Goal: Browse casually: Explore the website without a specific task or goal

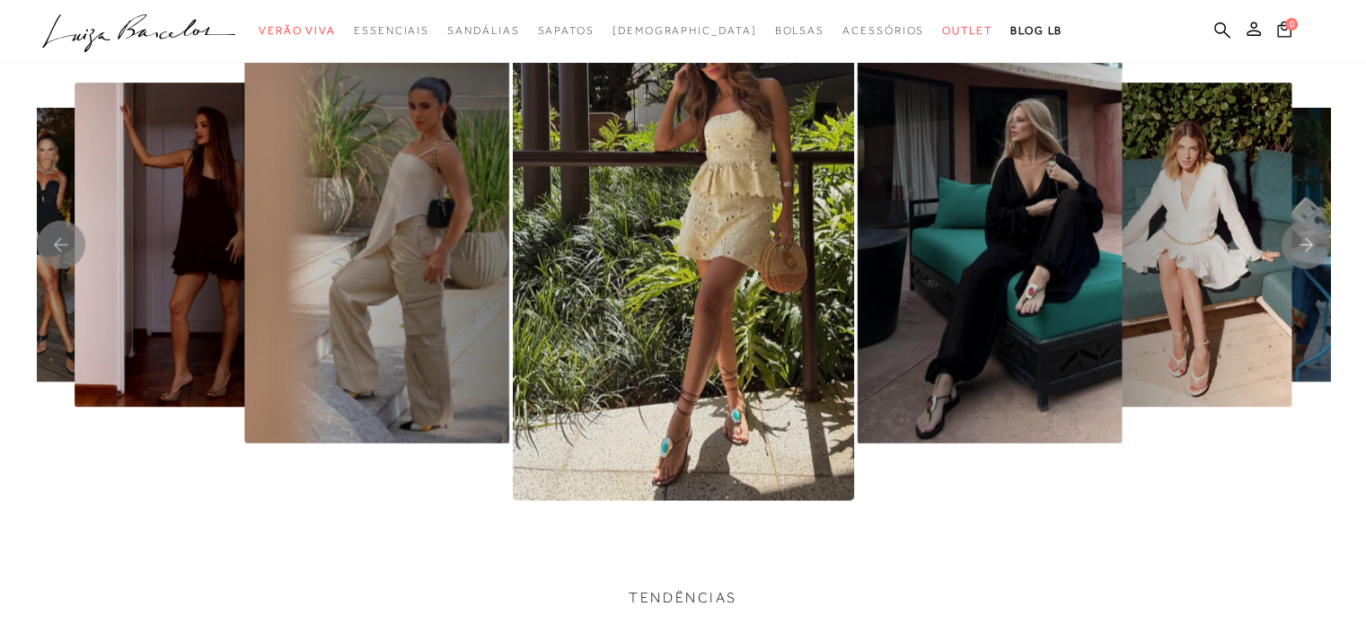
scroll to position [3758, 0]
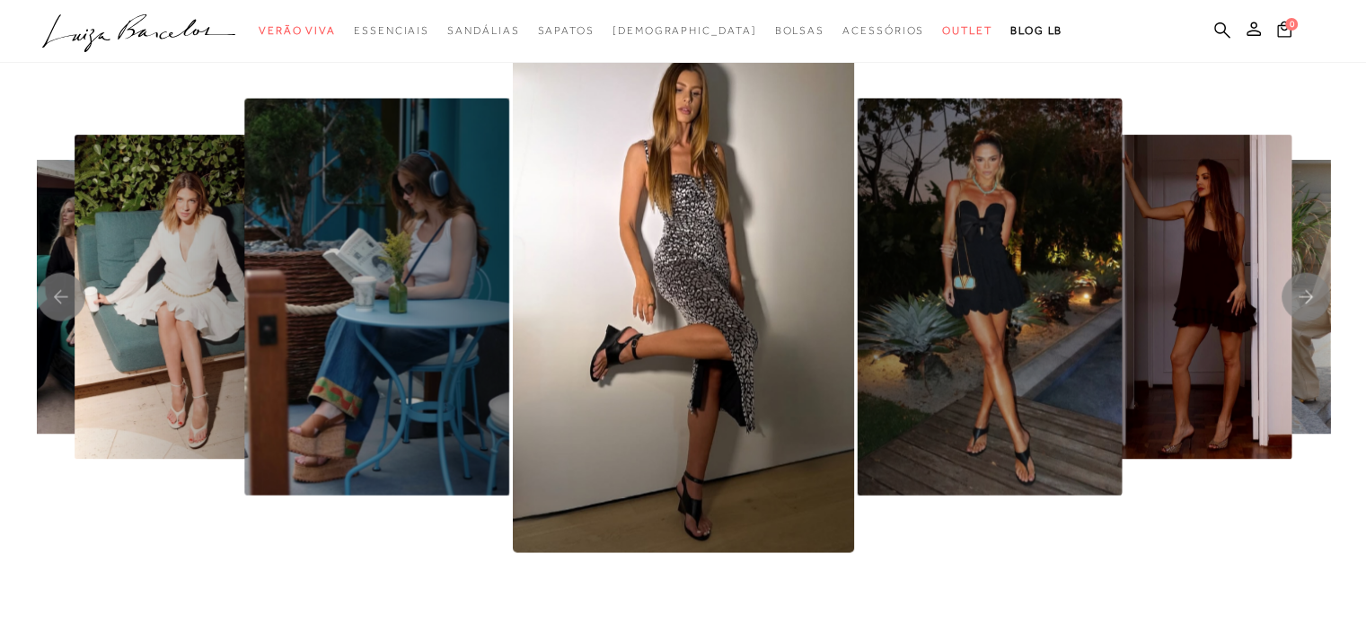
click at [854, 309] on img "5 / 8" at bounding box center [683, 297] width 341 height 512
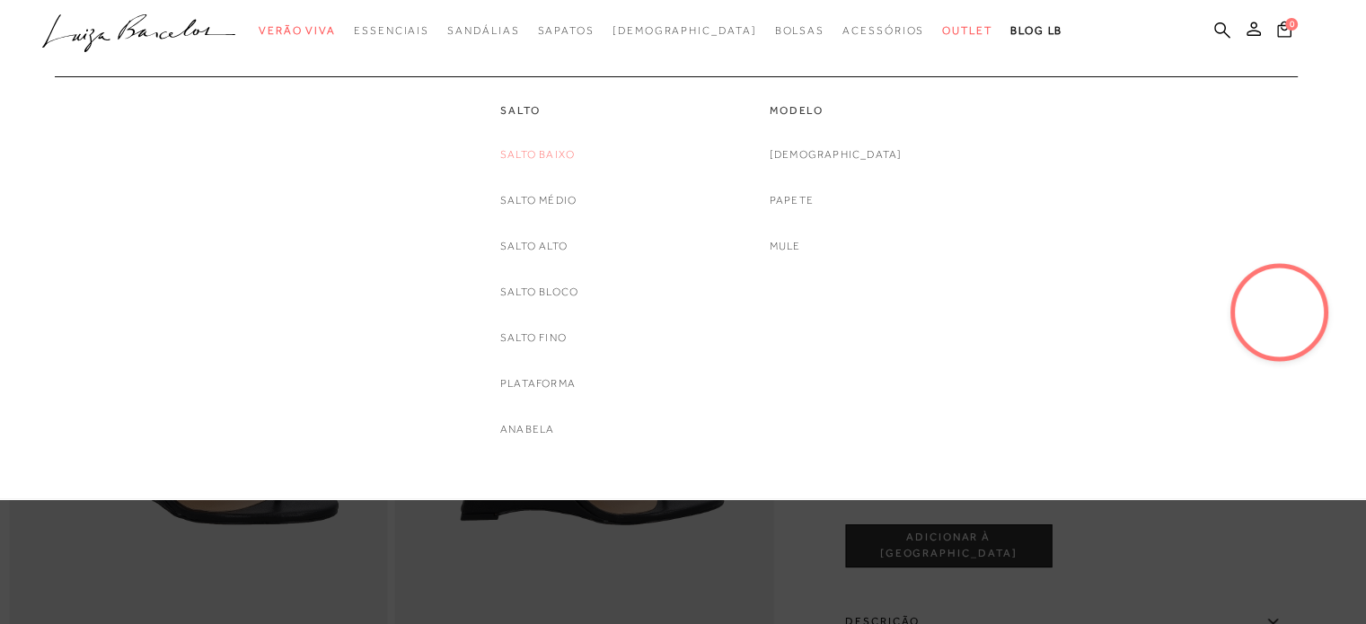
click at [532, 157] on link "Salto Baixo" at bounding box center [537, 155] width 75 height 19
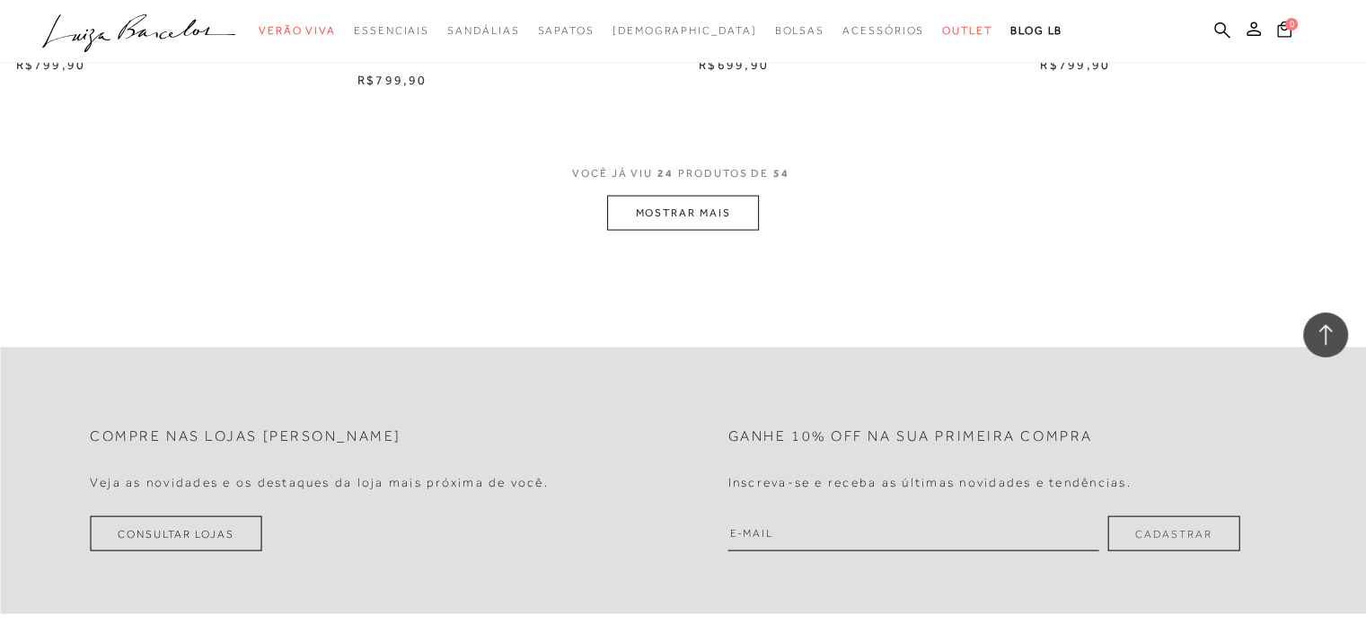
scroll to position [3800, 0]
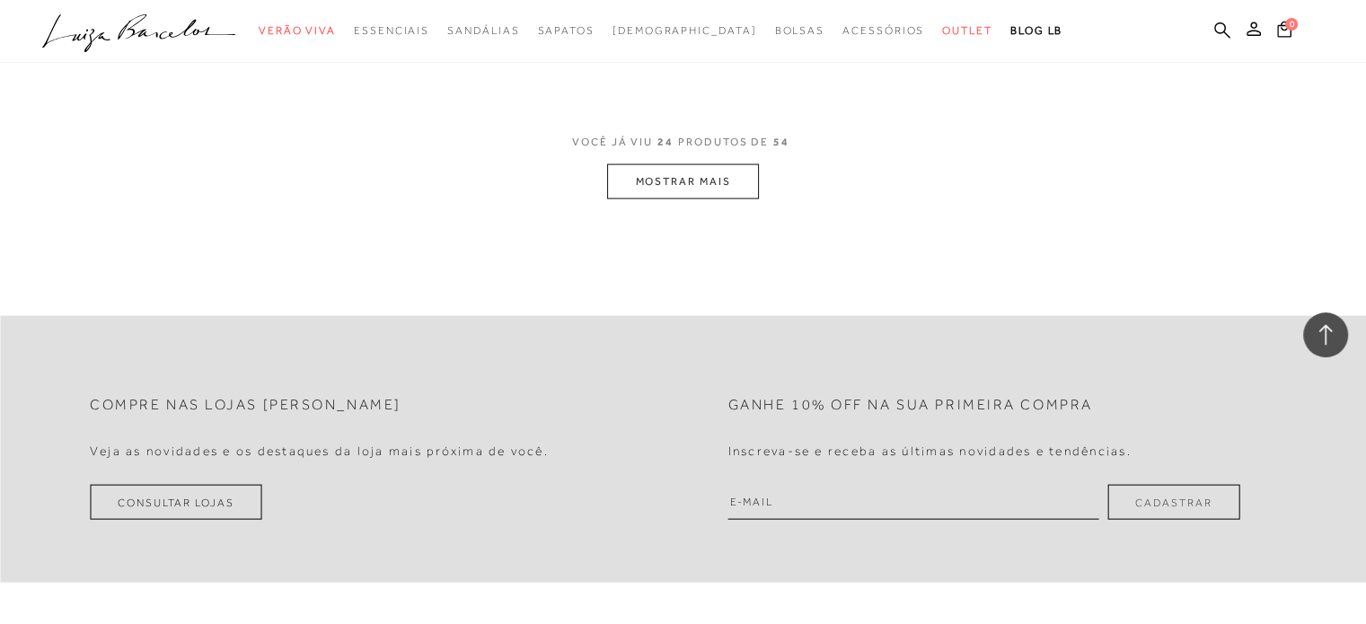
click at [647, 182] on button "MOSTRAR MAIS" at bounding box center [682, 181] width 151 height 35
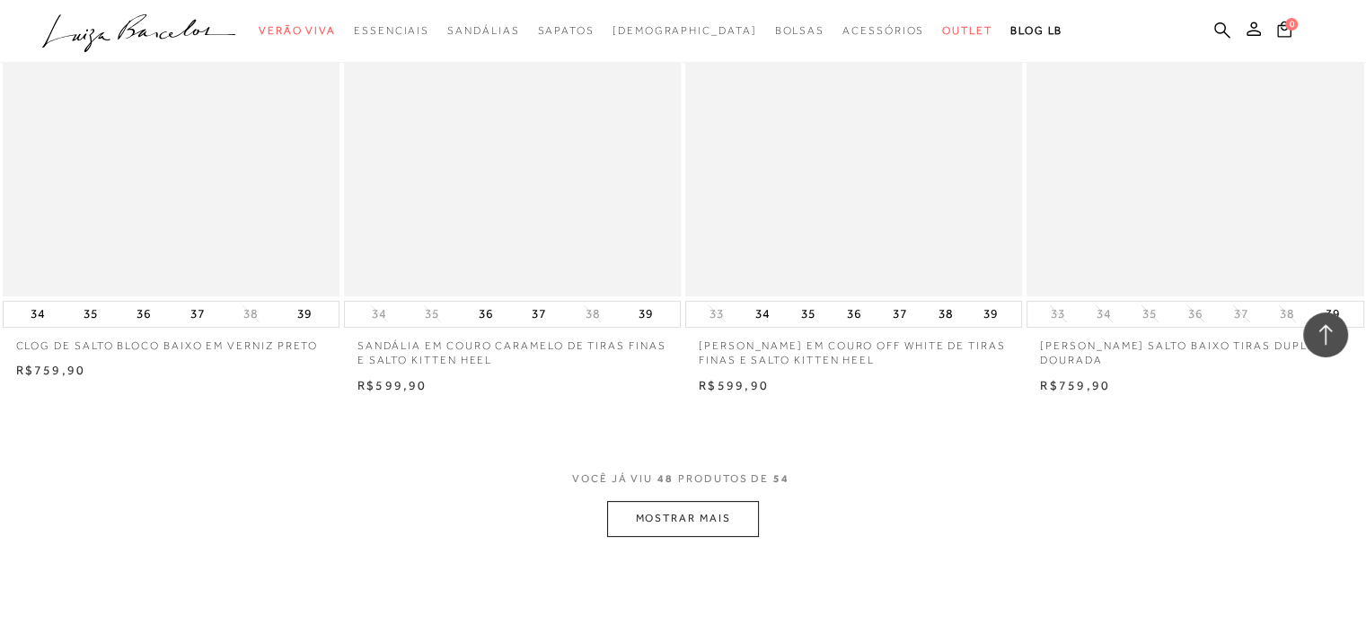
scroll to position [7303, 0]
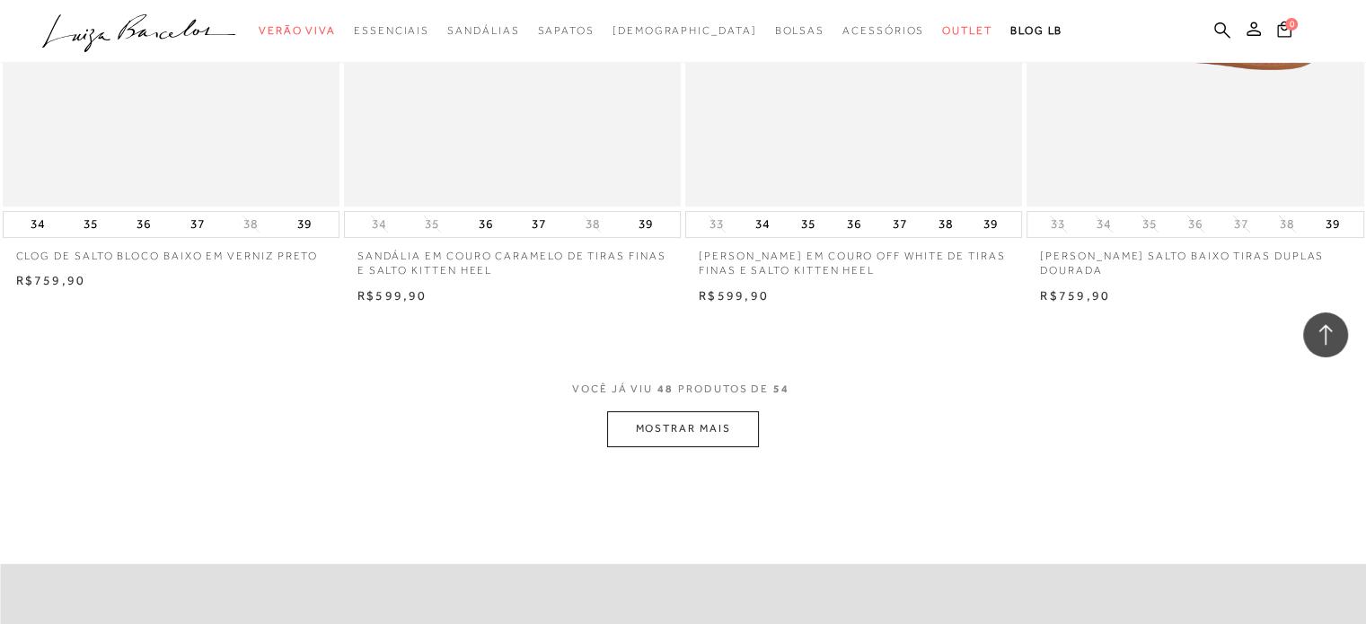
click at [711, 425] on button "MOSTRAR MAIS" at bounding box center [682, 428] width 151 height 35
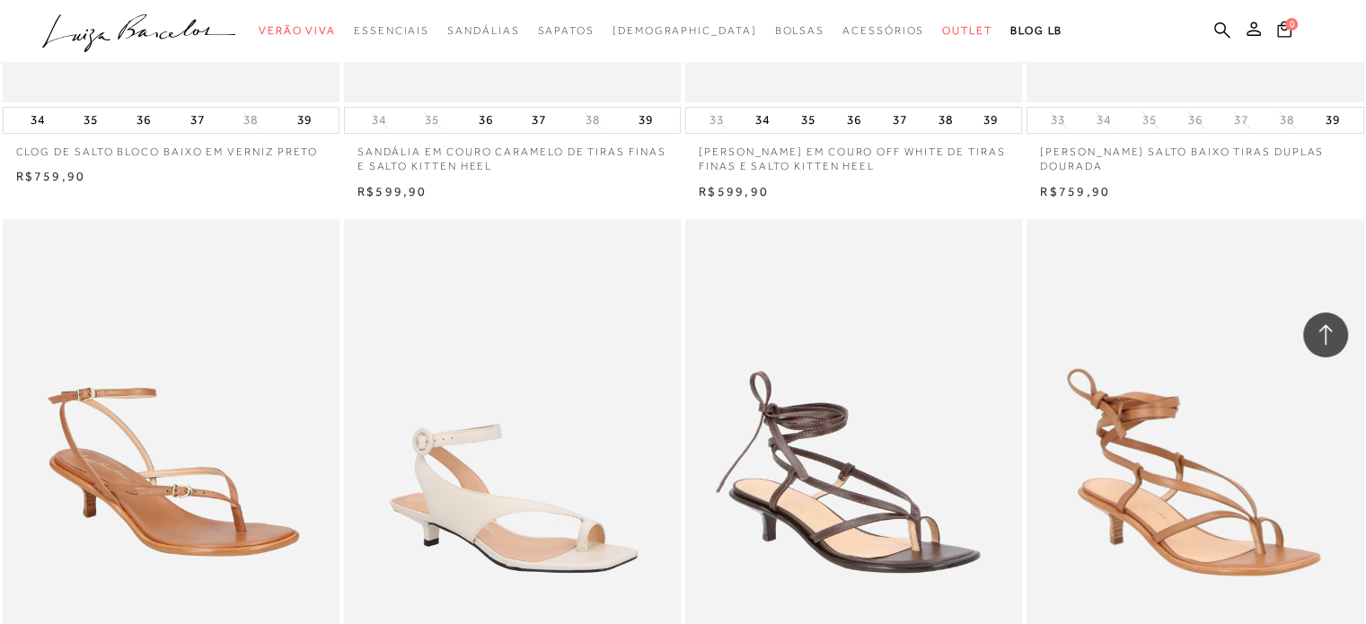
scroll to position [6716, 0]
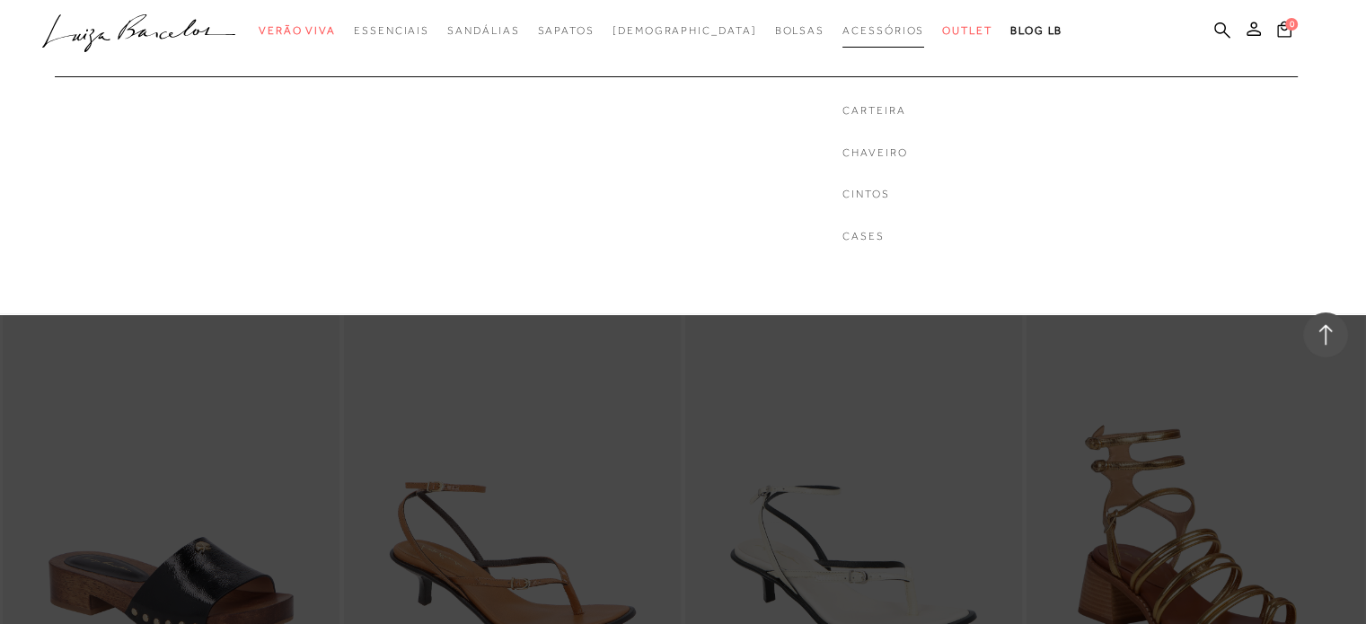
click at [843, 32] on span "Acessórios" at bounding box center [884, 30] width 82 height 13
click at [843, 110] on link "Carteira" at bounding box center [875, 110] width 65 height 15
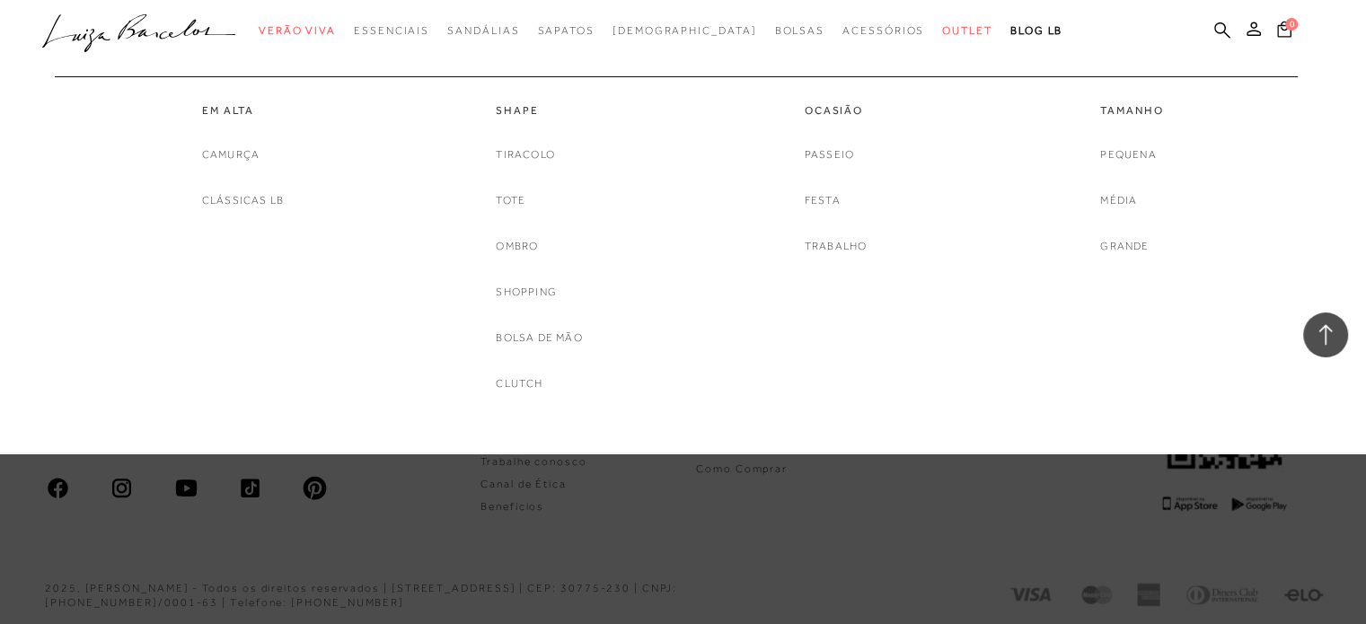
scroll to position [4144, 0]
click at [814, 204] on link "Festa" at bounding box center [823, 200] width 36 height 19
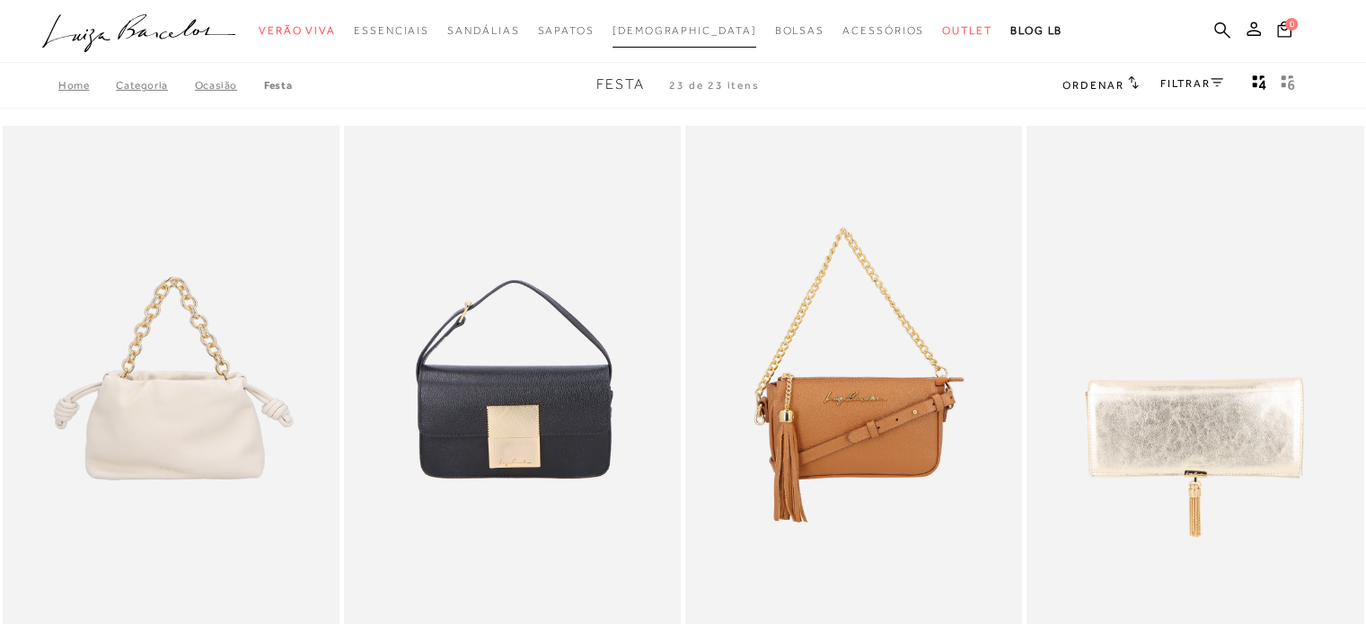
click at [708, 32] on span "[DEMOGRAPHIC_DATA]" at bounding box center [685, 30] width 145 height 13
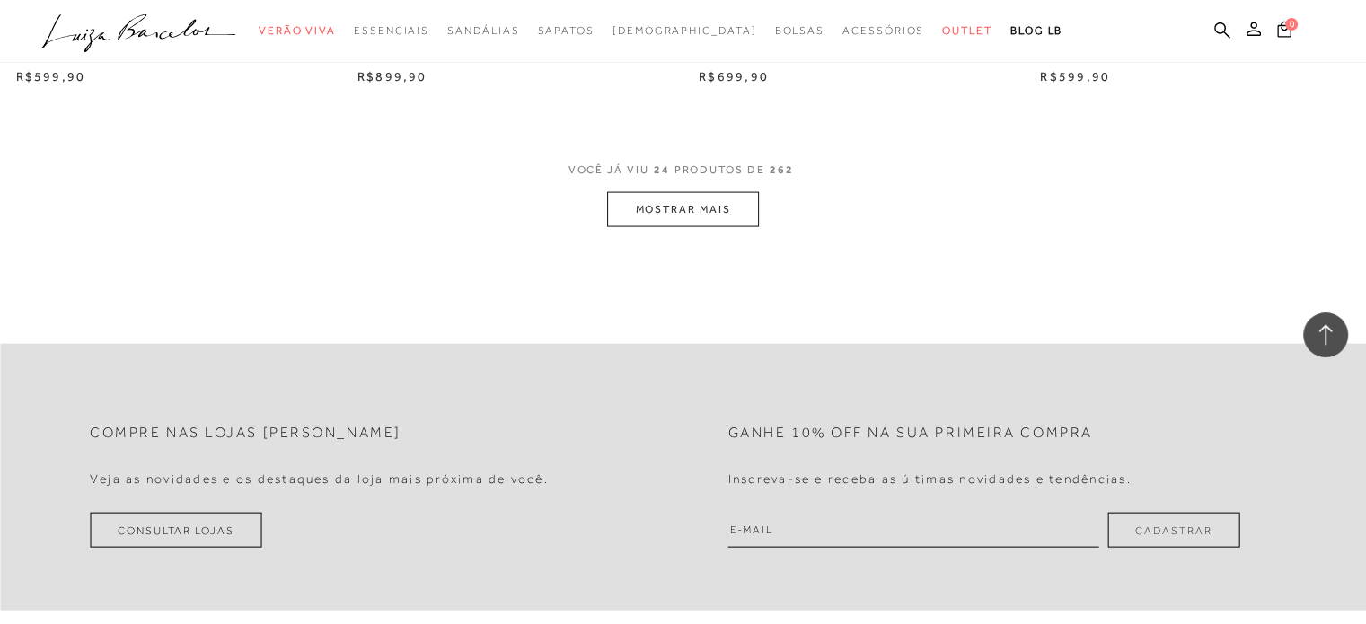
scroll to position [3773, 0]
click at [626, 207] on button "MOSTRAR MAIS" at bounding box center [682, 208] width 151 height 35
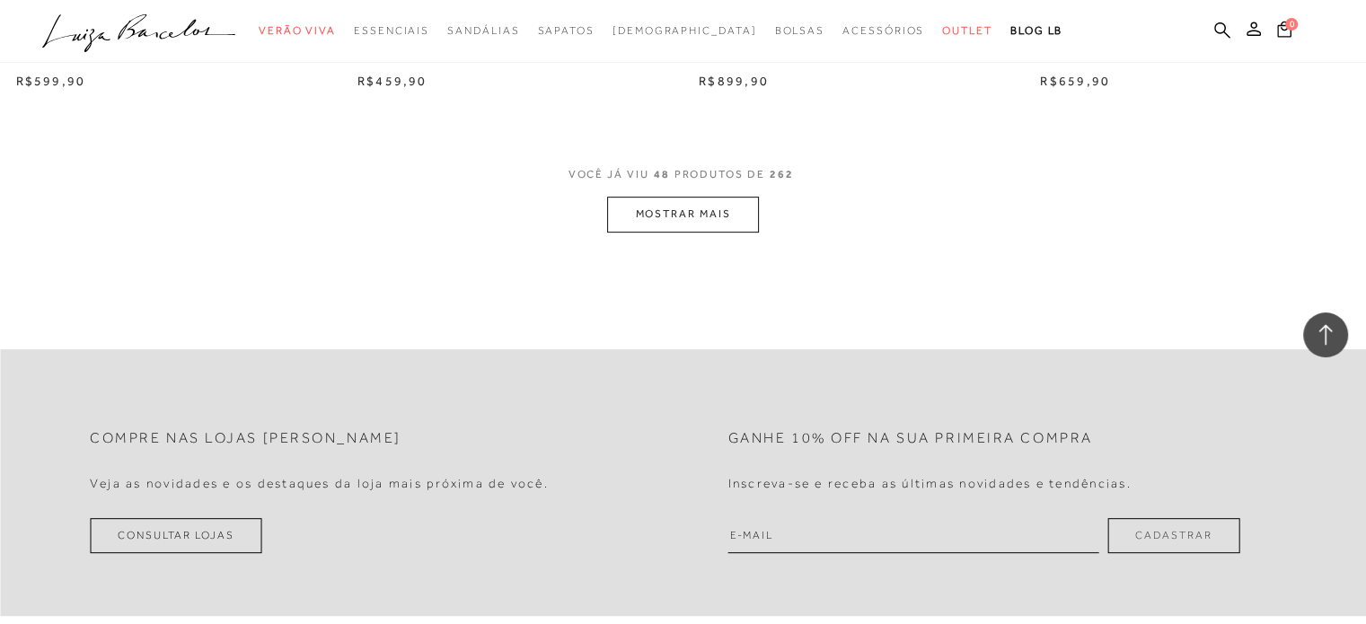
scroll to position [7456, 0]
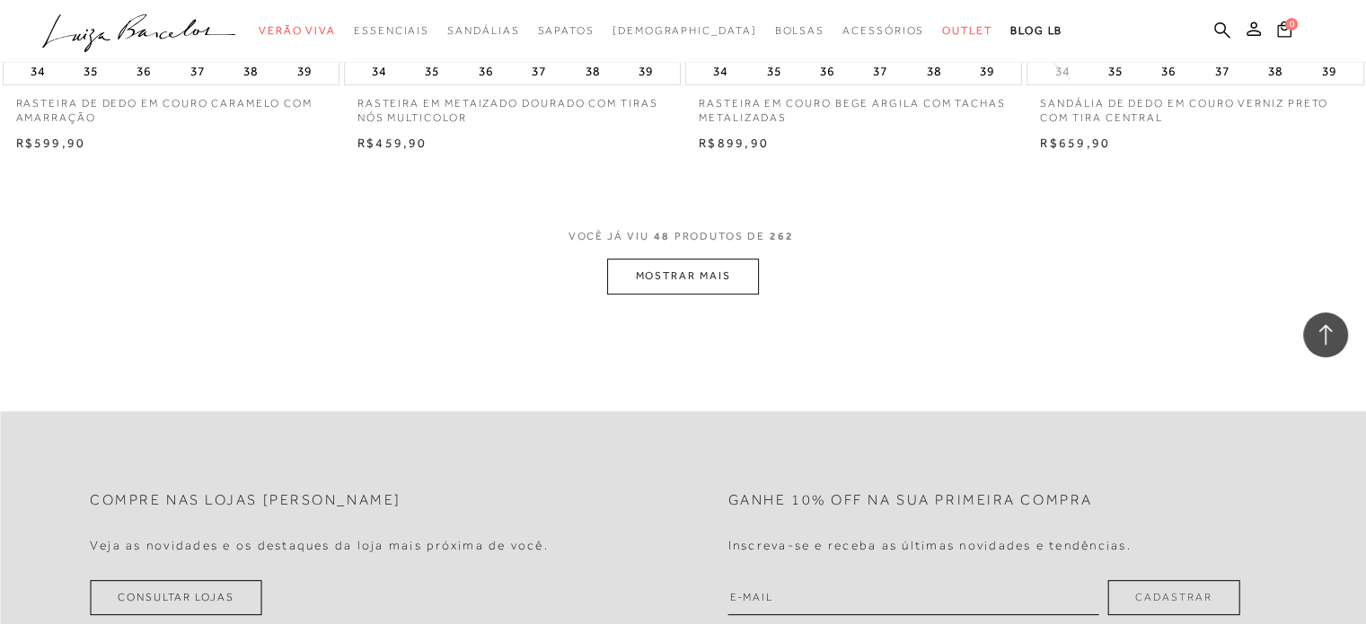
click at [658, 285] on button "MOSTRAR MAIS" at bounding box center [682, 276] width 151 height 35
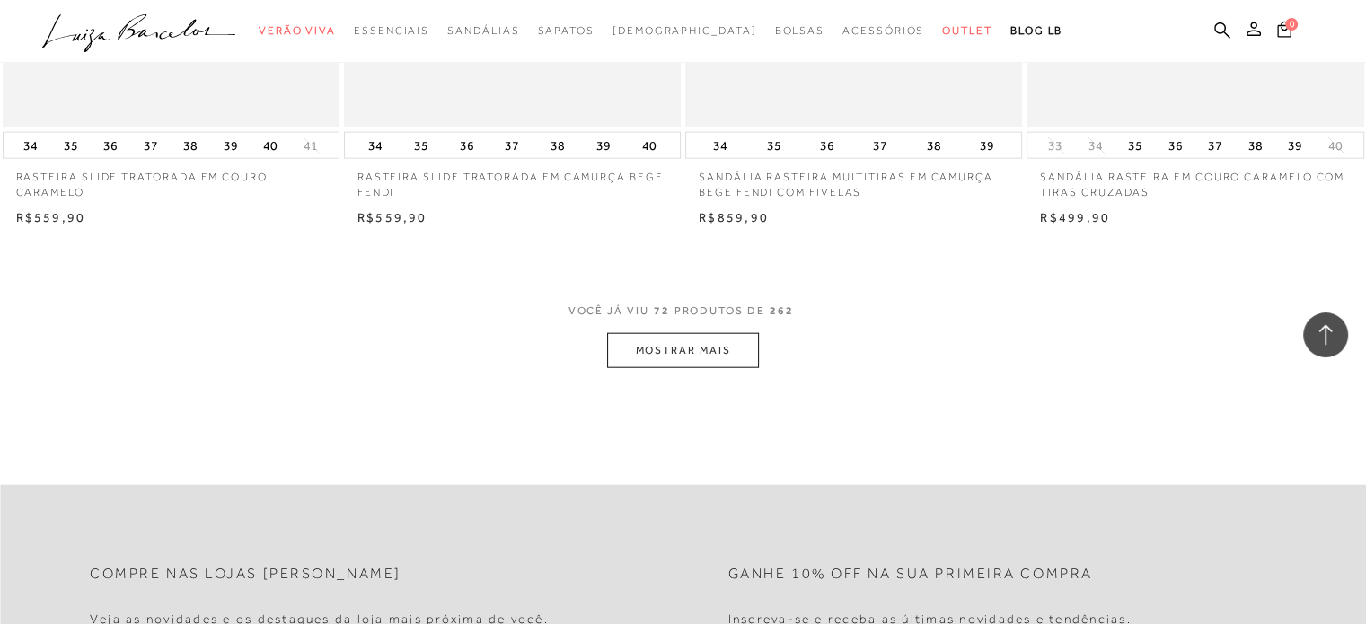
scroll to position [11049, 0]
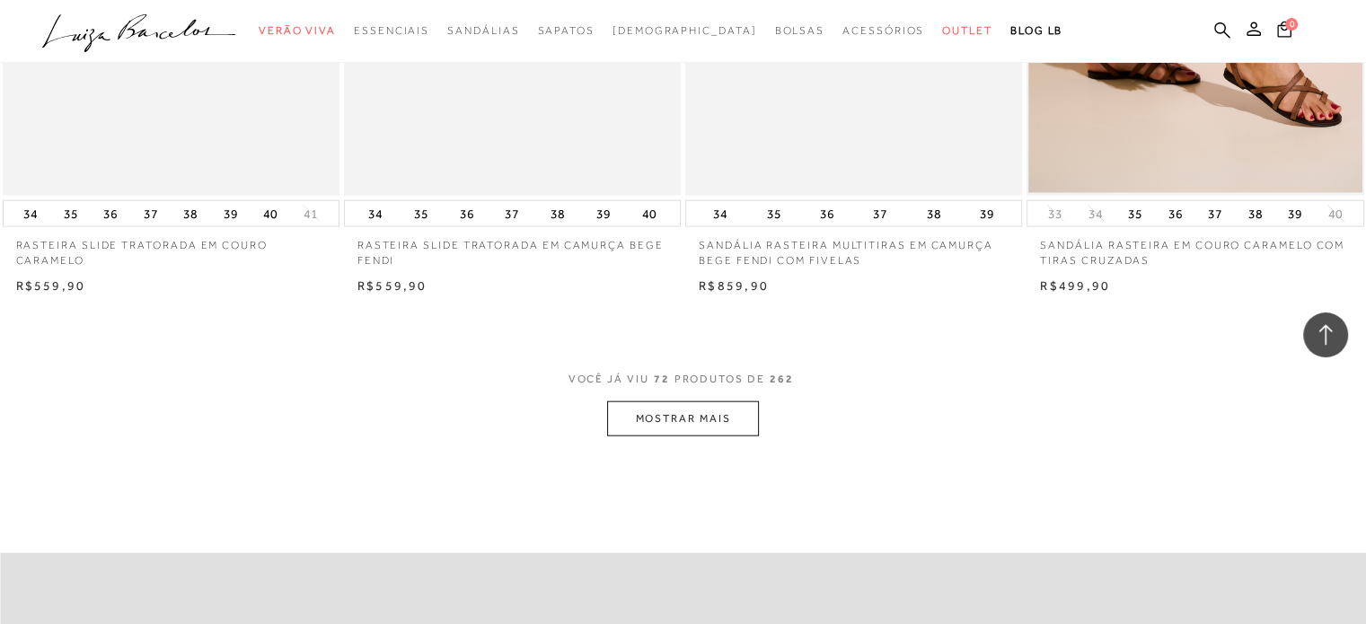
click at [678, 423] on button "MOSTRAR MAIS" at bounding box center [682, 419] width 151 height 35
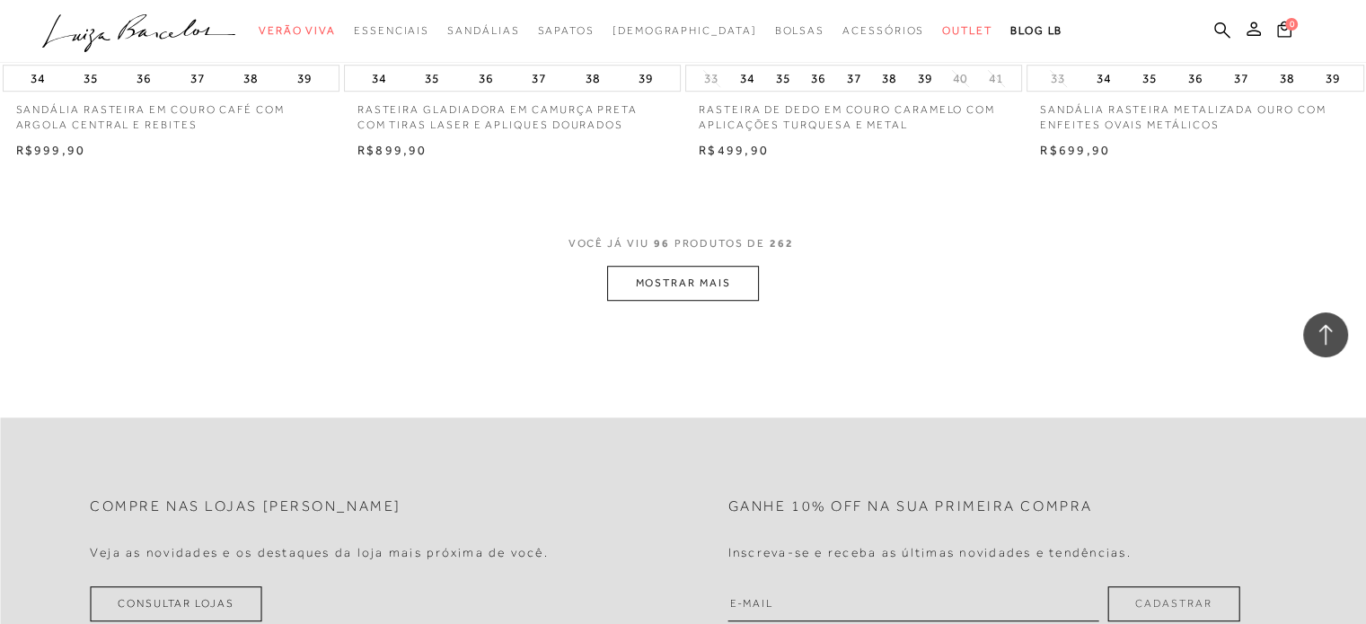
scroll to position [14912, 0]
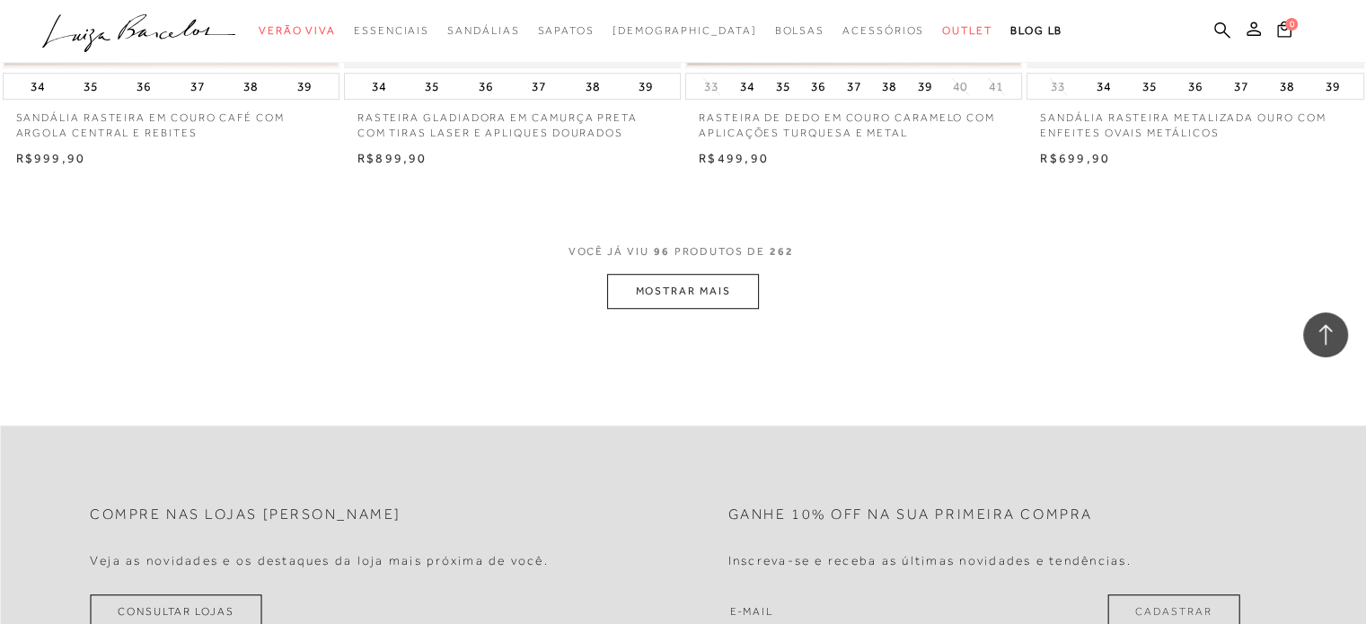
click at [690, 298] on button "MOSTRAR MAIS" at bounding box center [682, 291] width 151 height 35
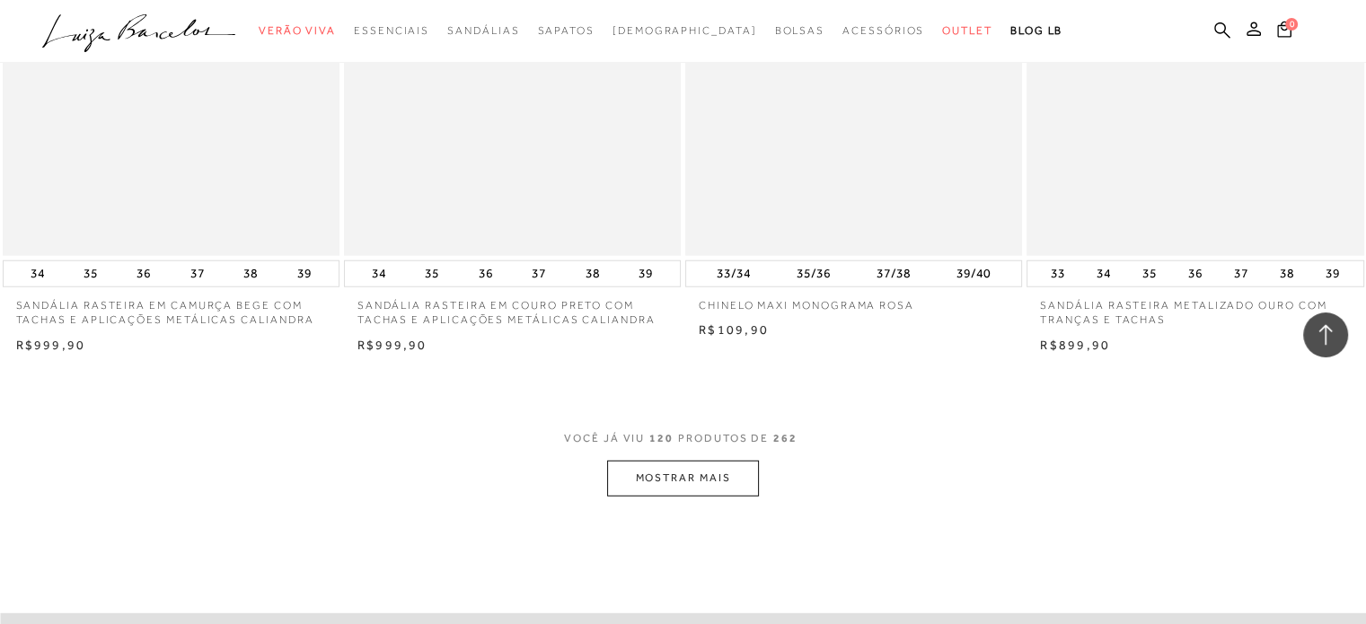
scroll to position [18684, 0]
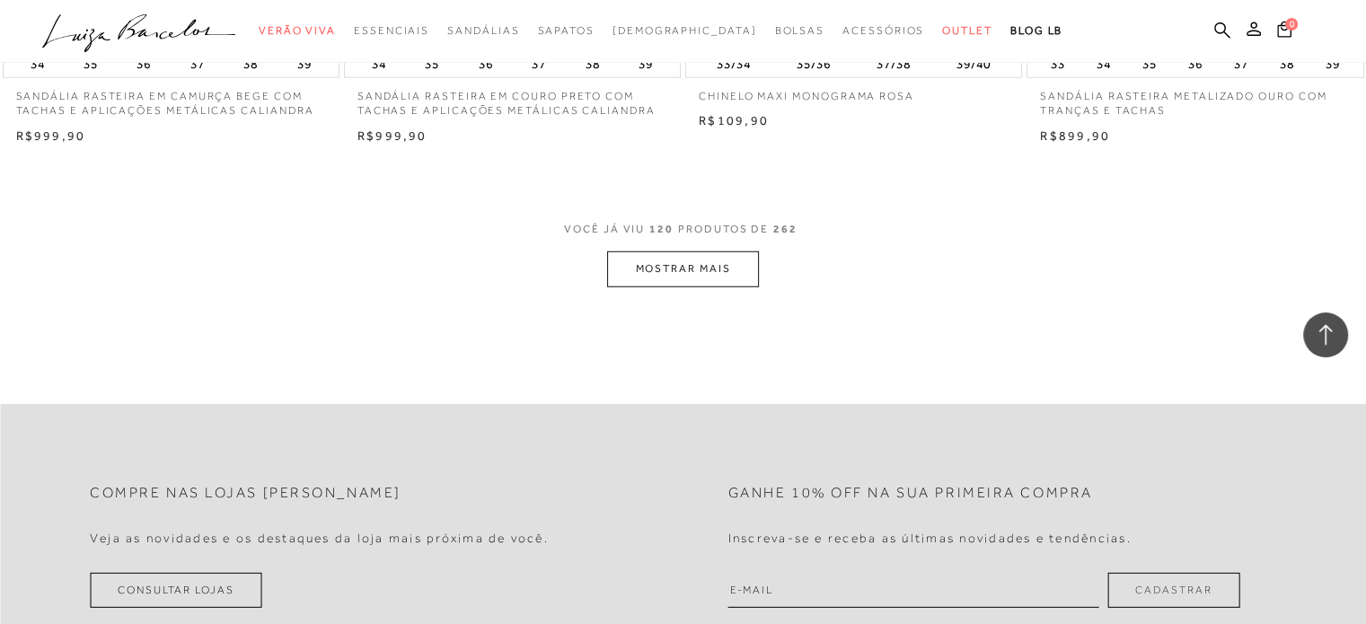
click at [683, 272] on button "MOSTRAR MAIS" at bounding box center [682, 269] width 151 height 35
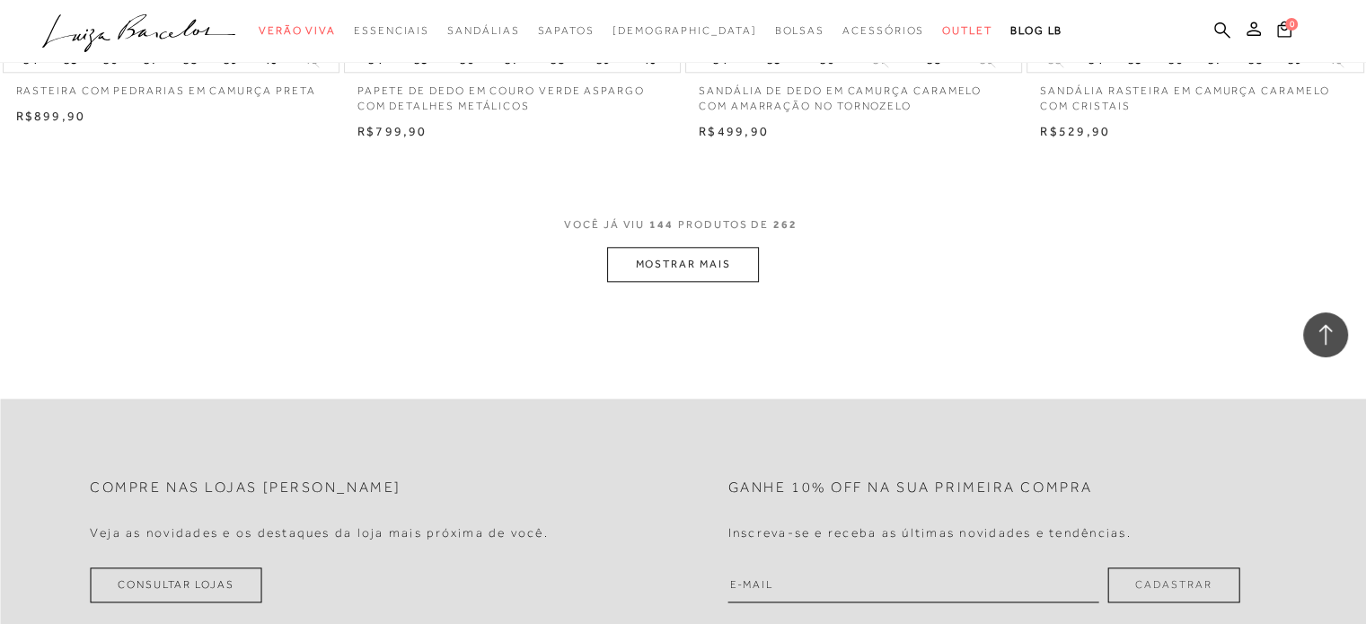
scroll to position [22457, 0]
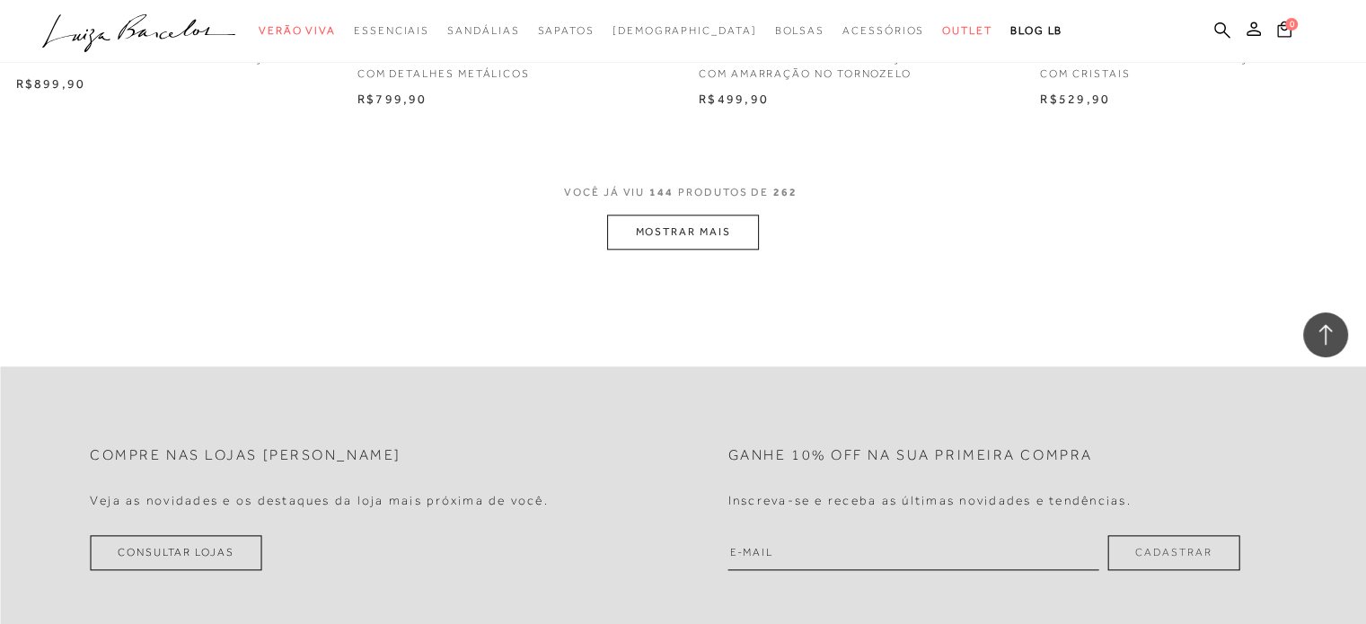
click at [715, 230] on button "MOSTRAR MAIS" at bounding box center [682, 232] width 151 height 35
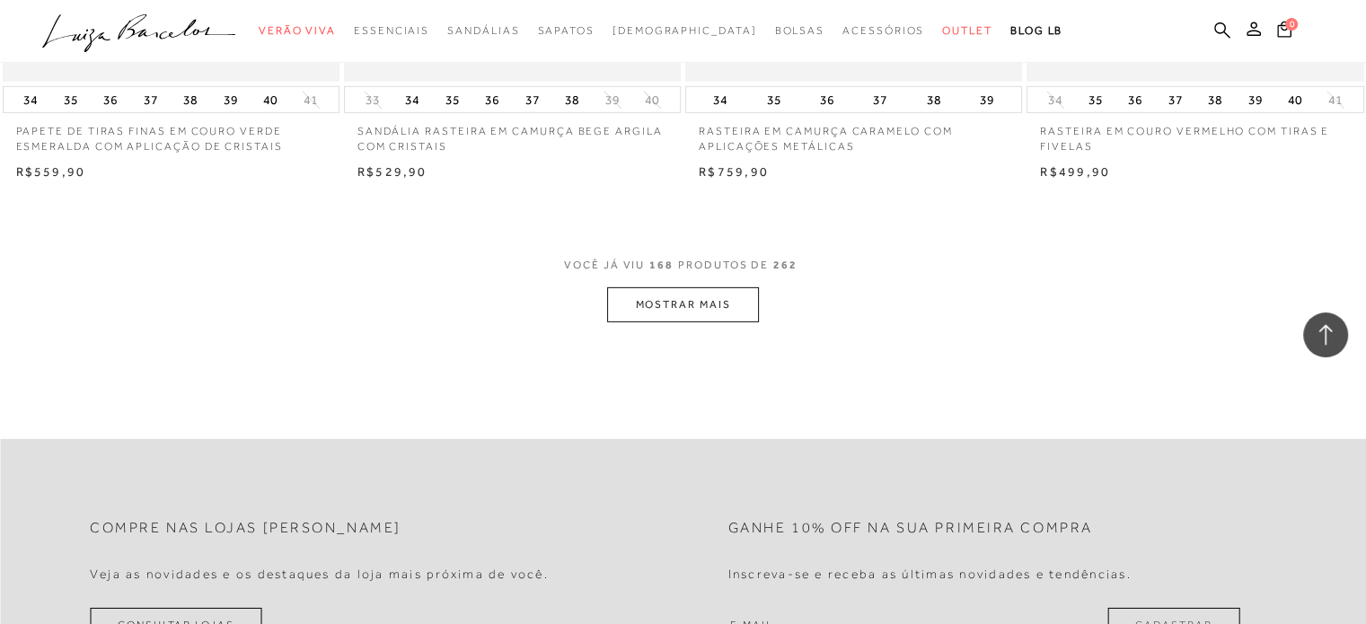
scroll to position [26140, 0]
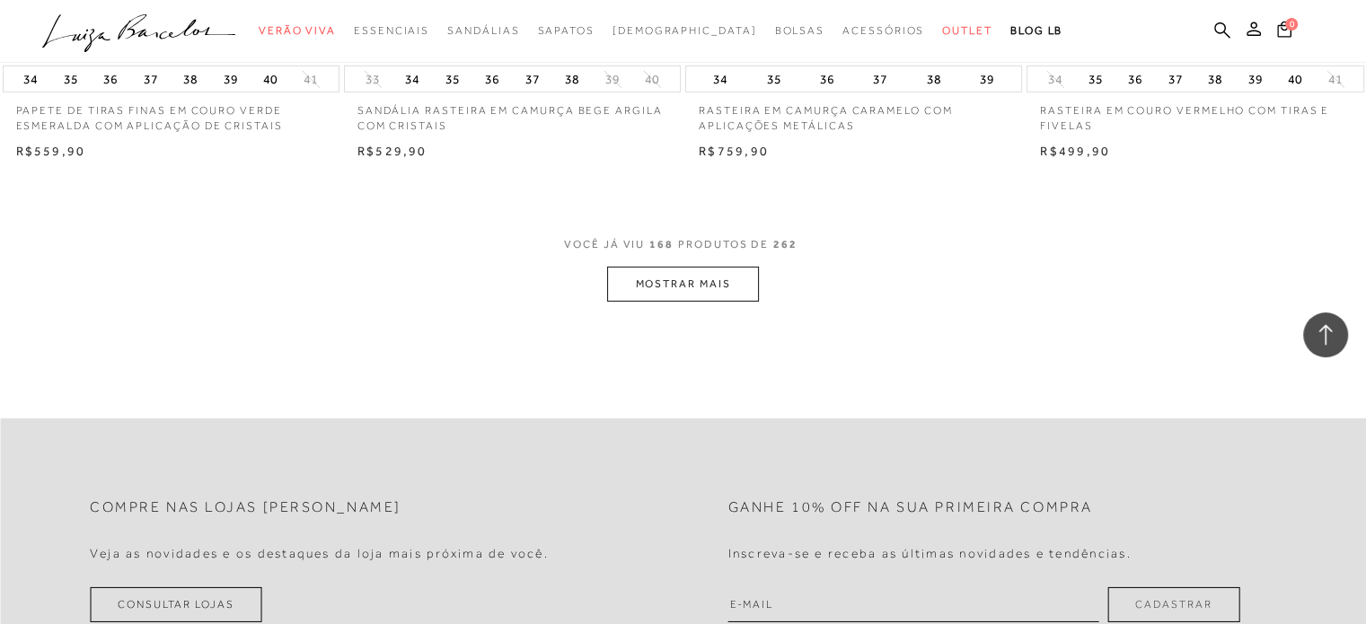
click at [706, 293] on button "MOSTRAR MAIS" at bounding box center [682, 284] width 151 height 35
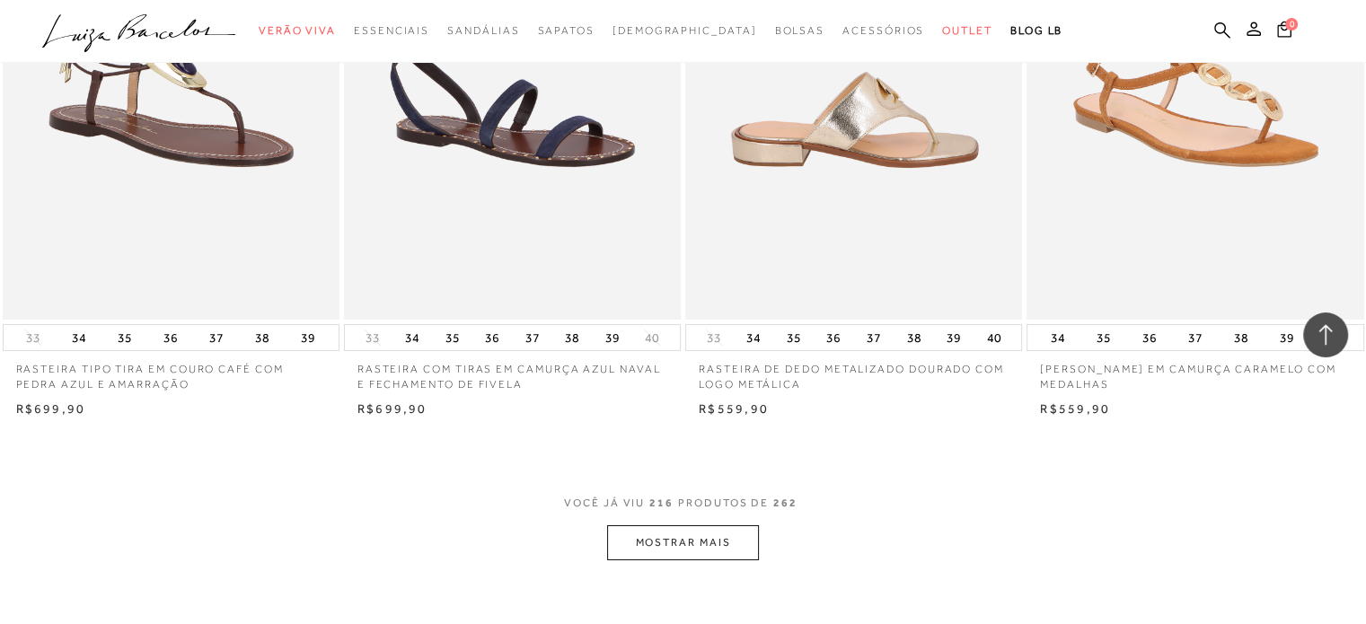
scroll to position [33506, 0]
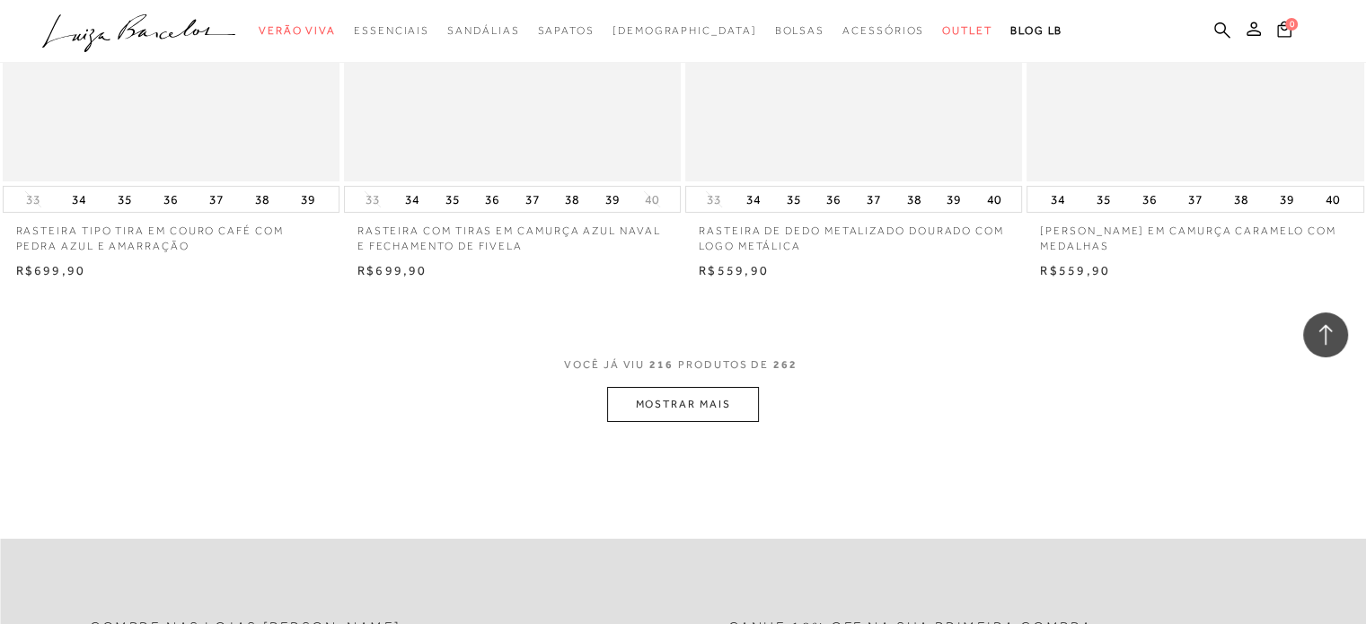
click at [665, 387] on button "MOSTRAR MAIS" at bounding box center [682, 404] width 151 height 35
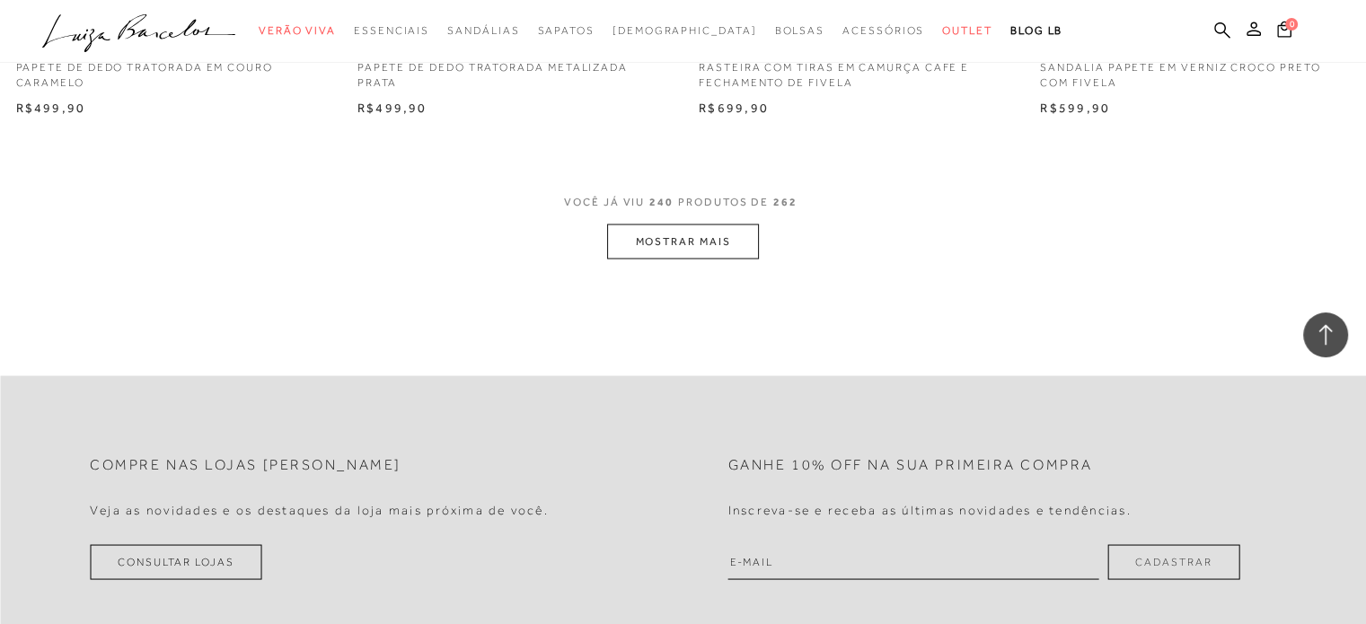
scroll to position [37369, 0]
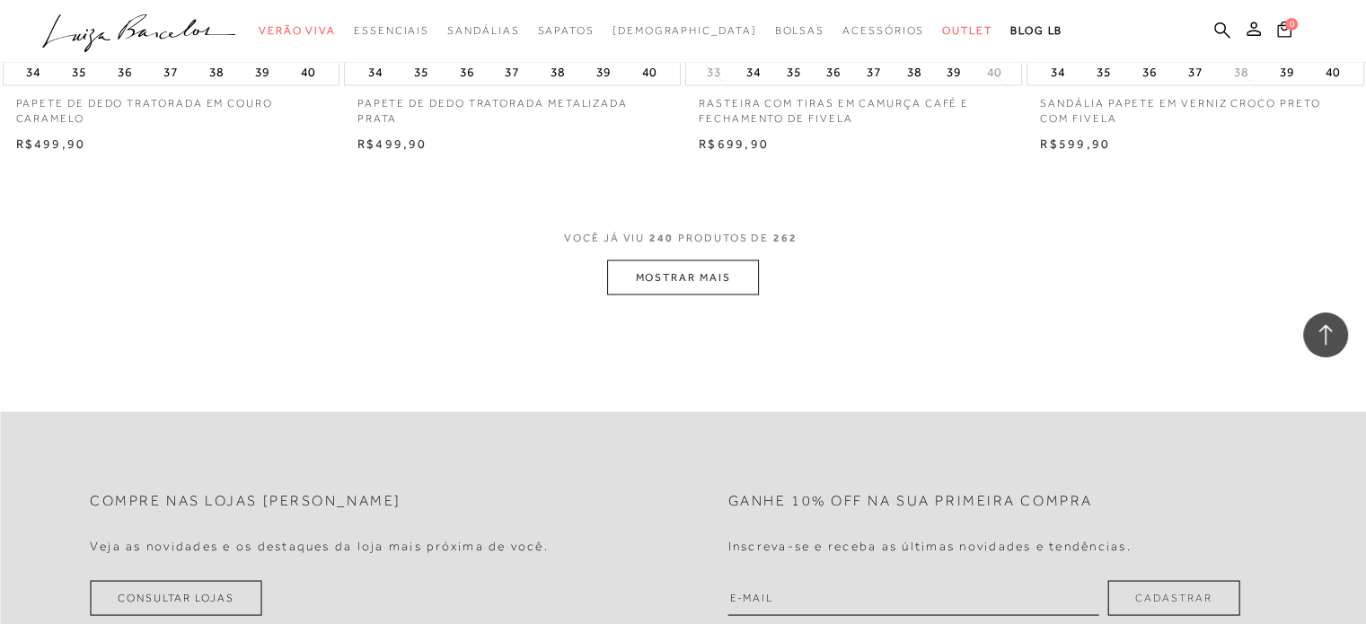
click at [668, 276] on button "MOSTRAR MAIS" at bounding box center [682, 277] width 151 height 35
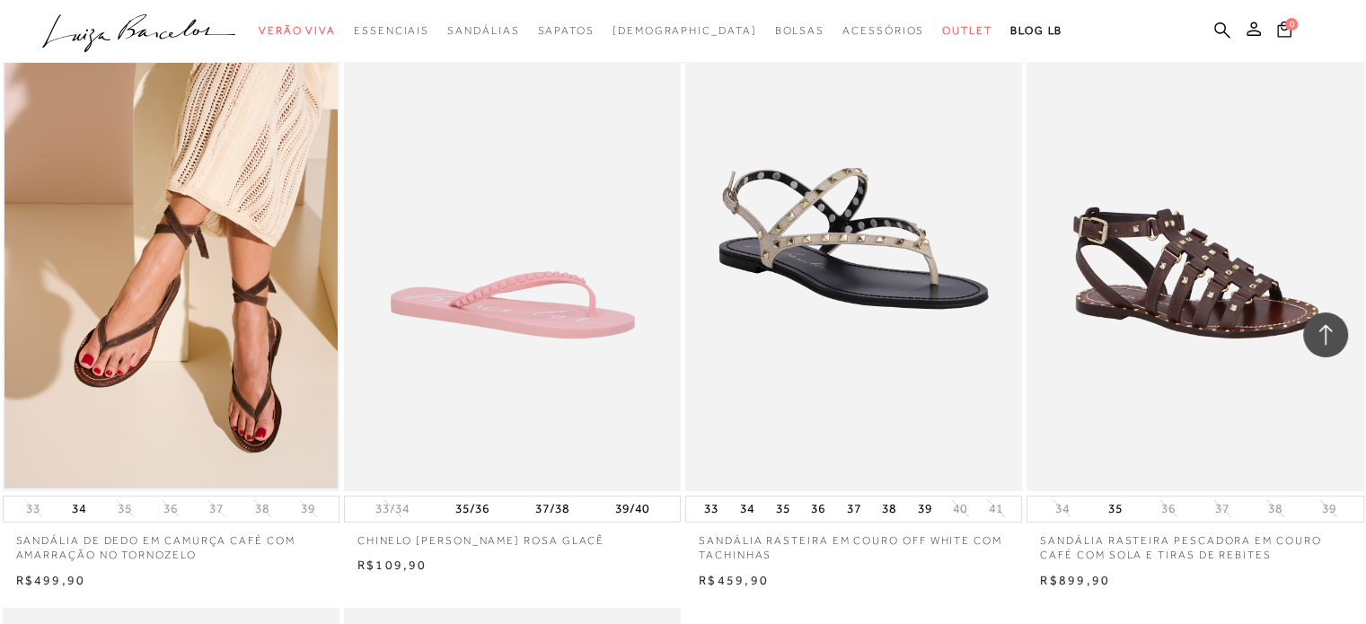
scroll to position [39974, 0]
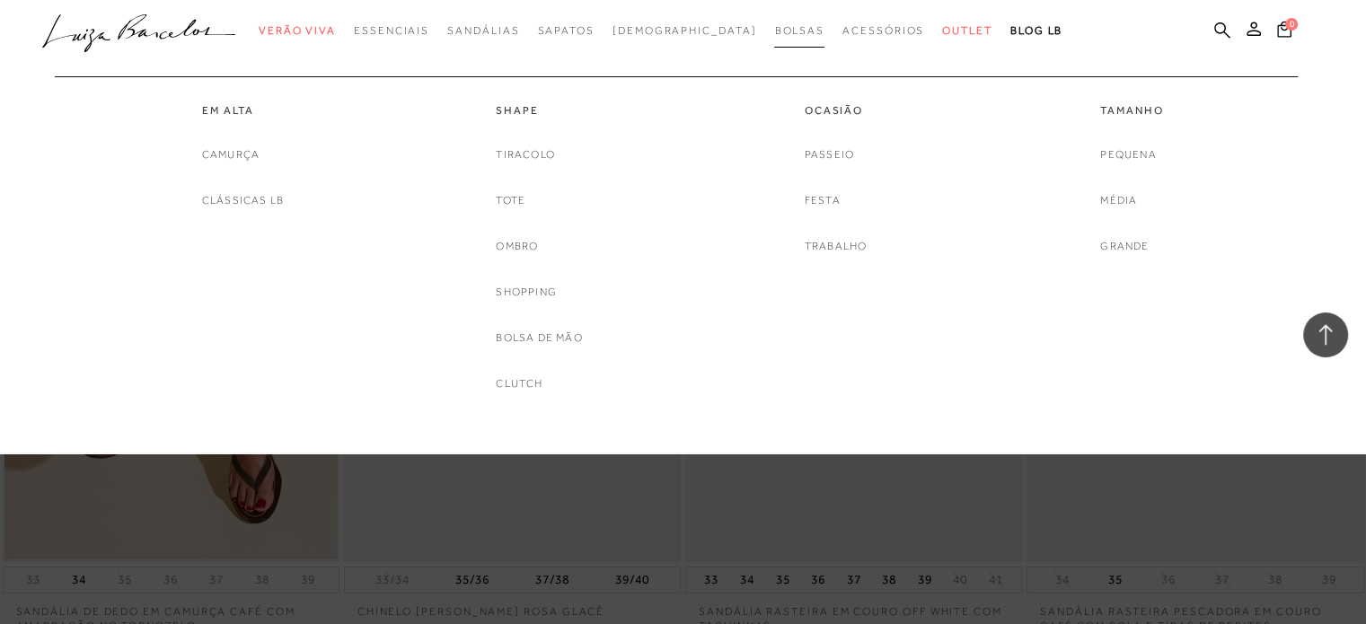
click at [774, 39] on link "Bolsas" at bounding box center [799, 30] width 50 height 33
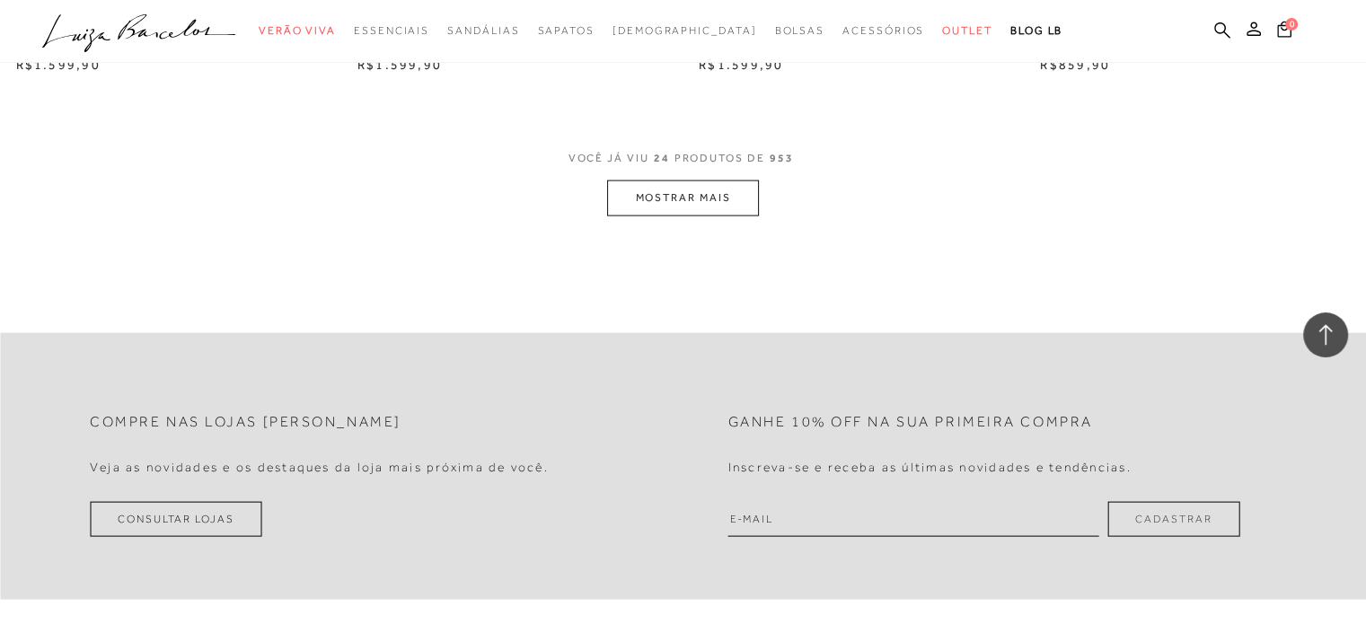
scroll to position [3773, 0]
click at [647, 200] on button "MOSTRAR MAIS" at bounding box center [682, 193] width 151 height 35
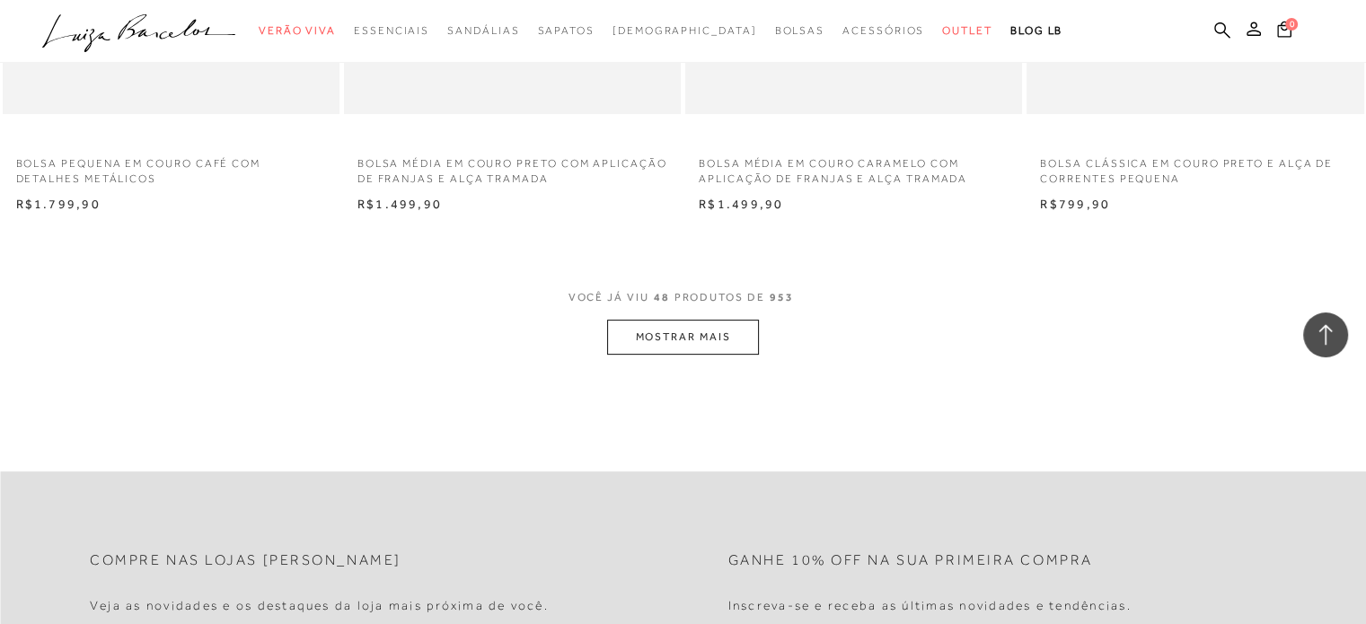
scroll to position [7366, 0]
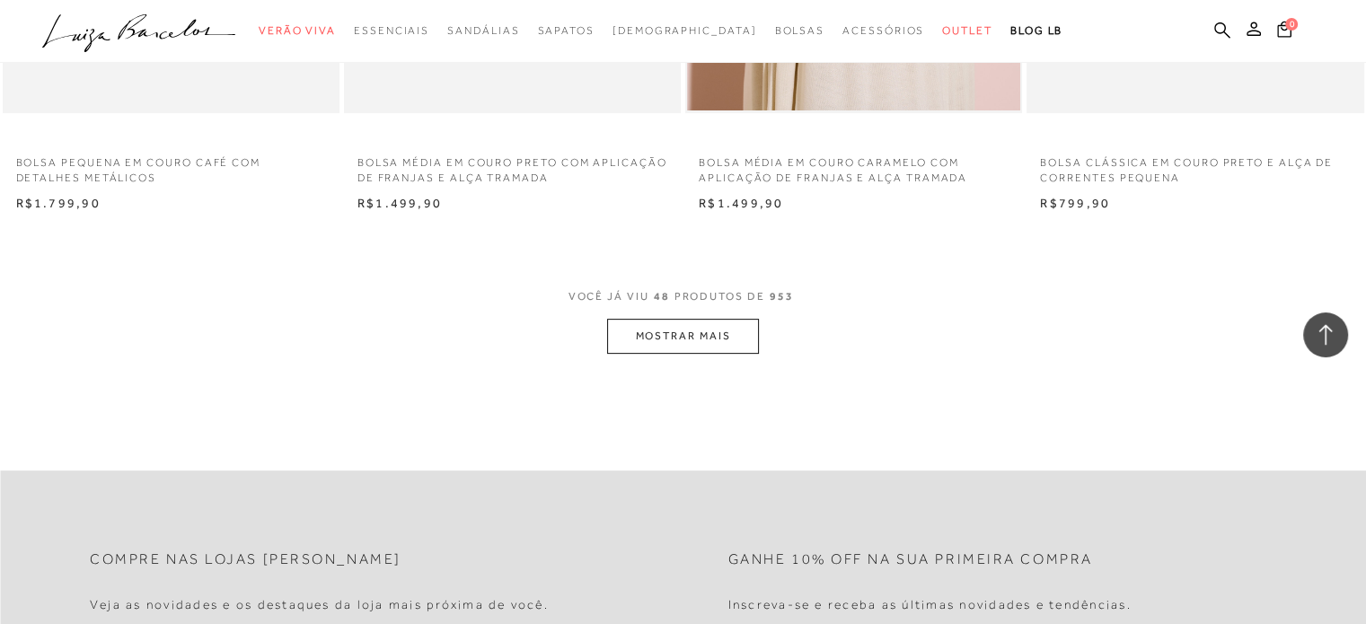
click at [665, 319] on button "MOSTRAR MAIS" at bounding box center [682, 336] width 151 height 35
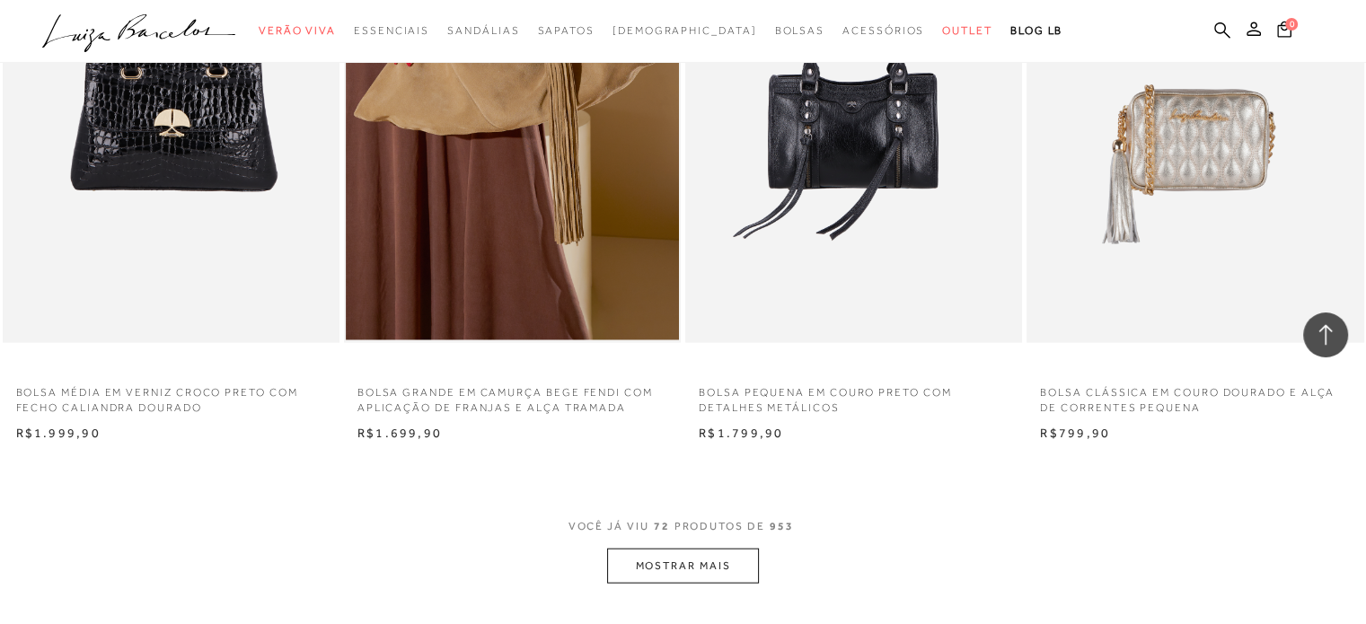
scroll to position [10959, 0]
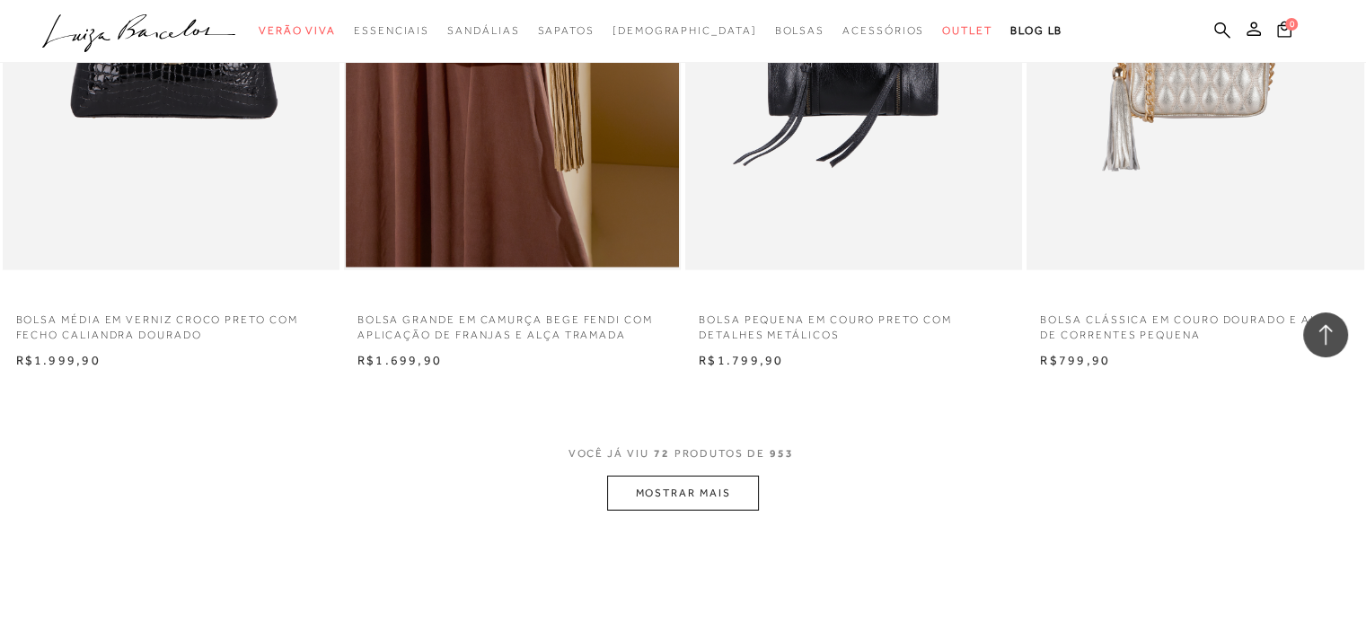
click at [715, 495] on button "MOSTRAR MAIS" at bounding box center [682, 493] width 151 height 35
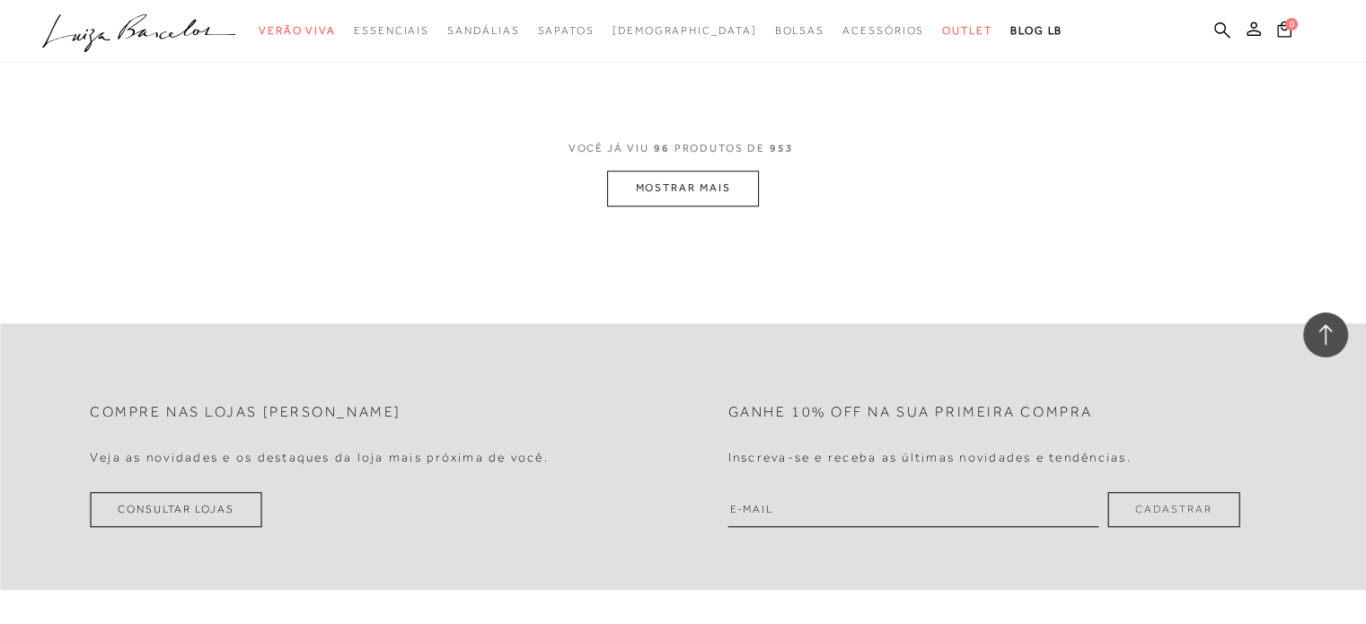
scroll to position [15001, 0]
click at [695, 179] on button "MOSTRAR MAIS" at bounding box center [682, 186] width 151 height 35
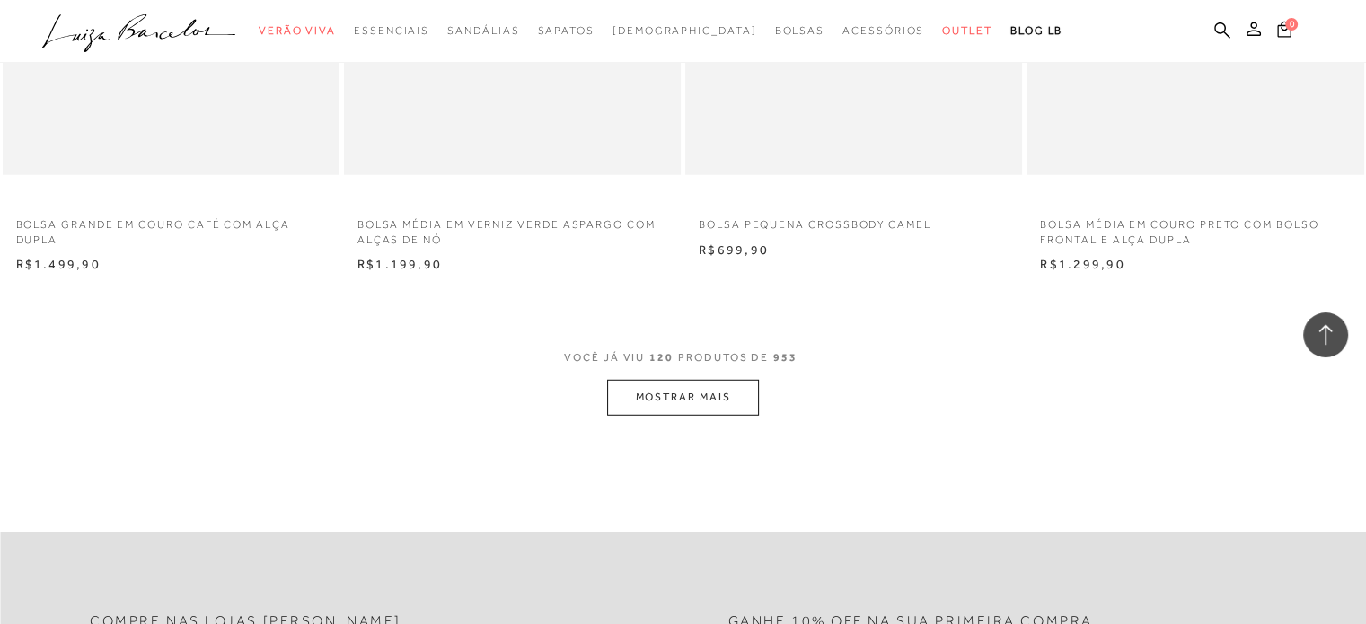
scroll to position [18595, 0]
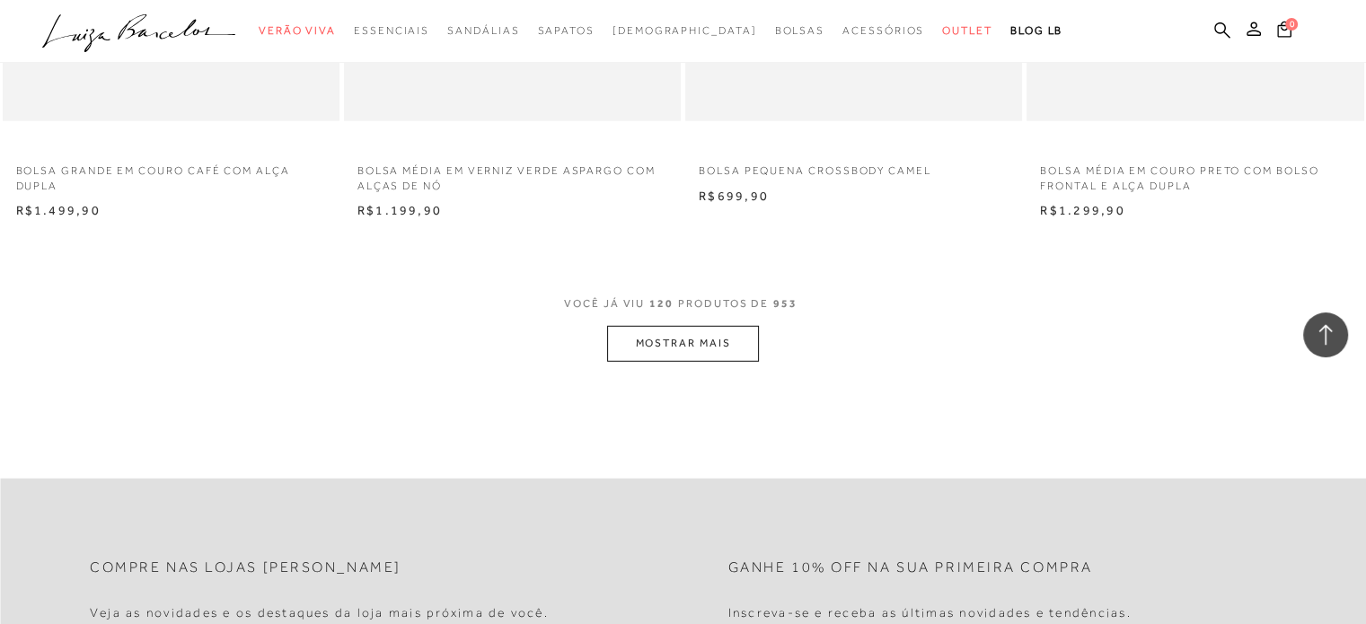
click at [659, 346] on button "MOSTRAR MAIS" at bounding box center [682, 343] width 151 height 35
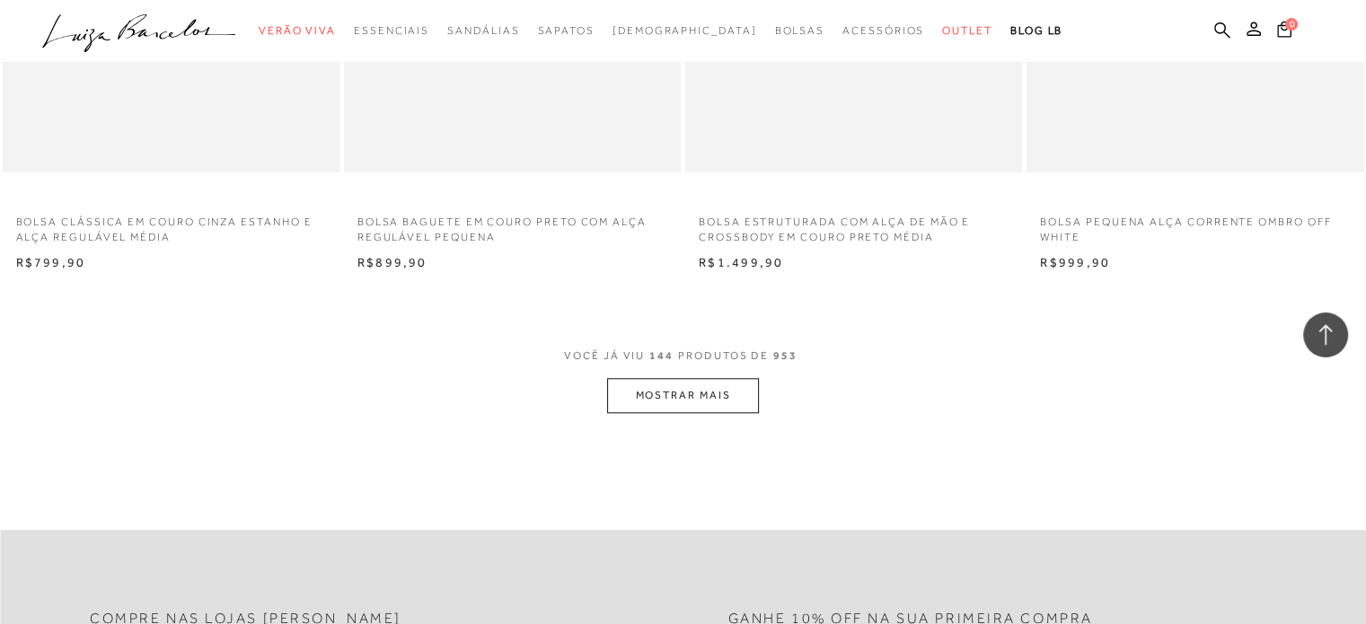
scroll to position [22367, 0]
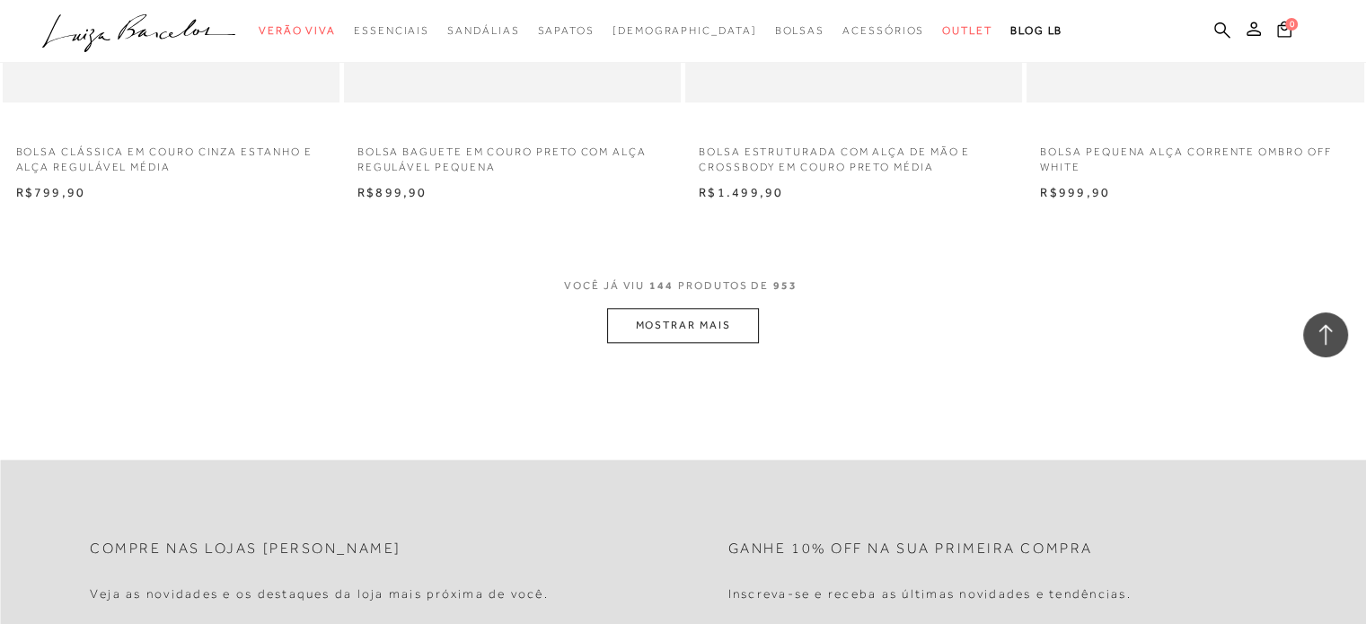
click at [676, 340] on button "MOSTRAR MAIS" at bounding box center [682, 325] width 151 height 35
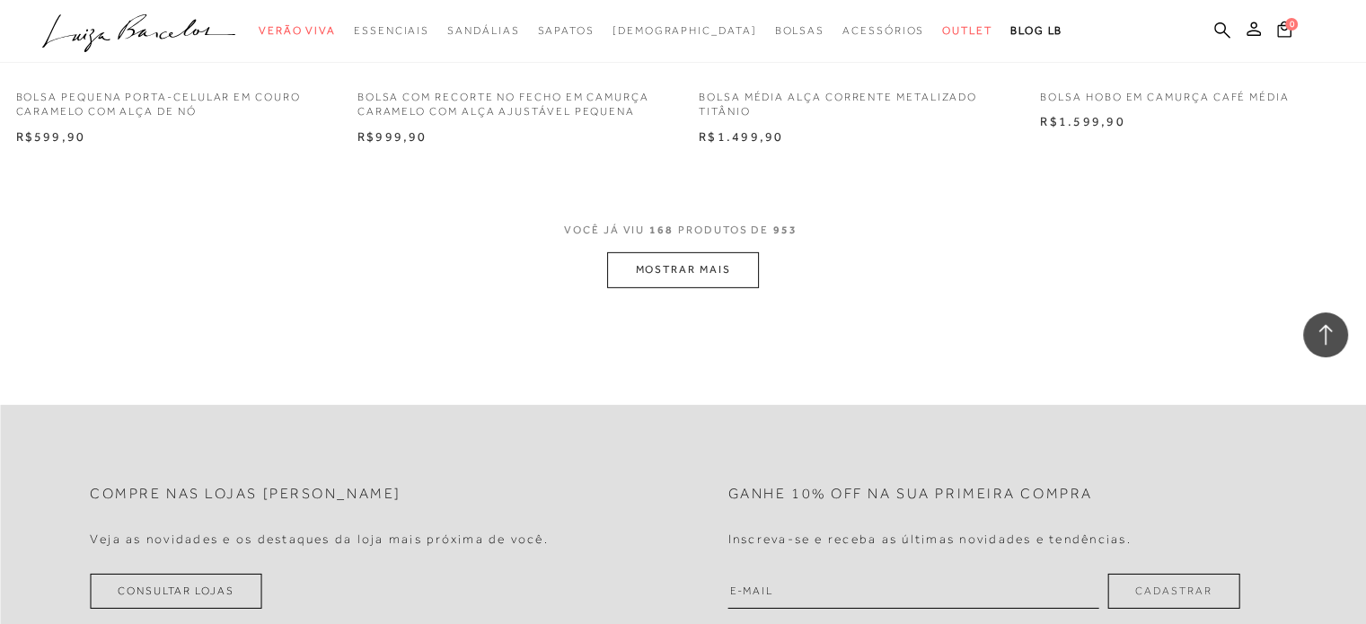
scroll to position [26155, 0]
click at [634, 261] on button "MOSTRAR MAIS" at bounding box center [682, 273] width 151 height 35
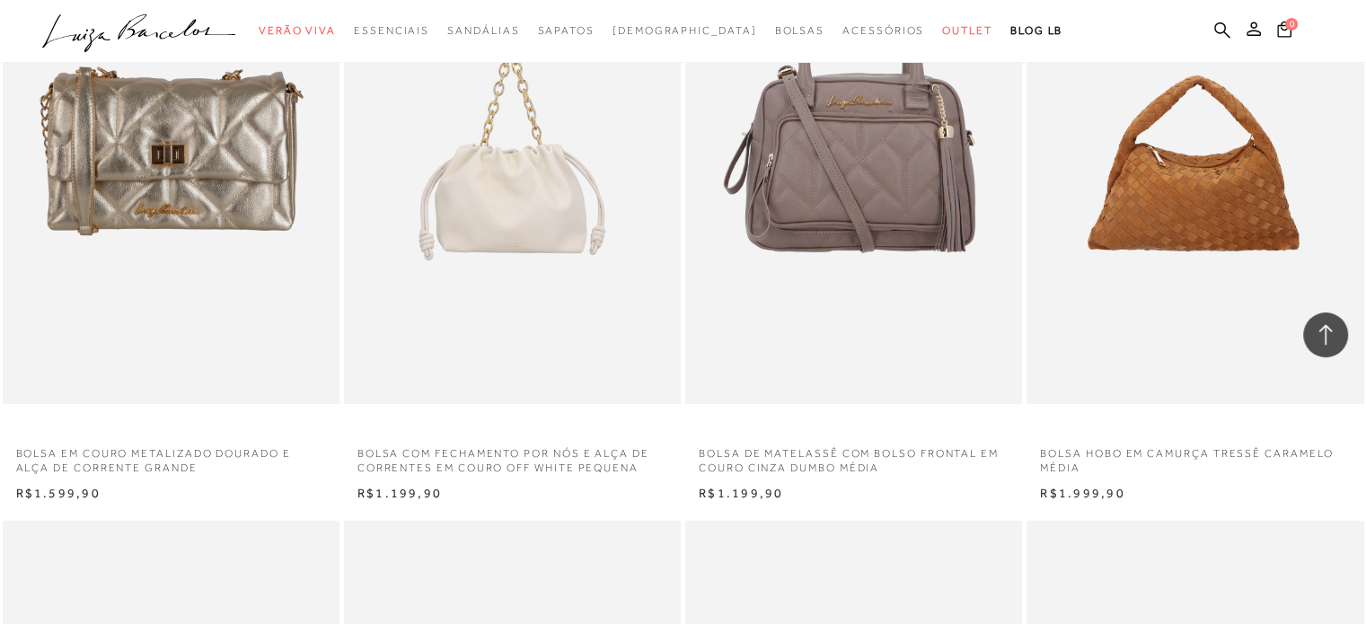
scroll to position [27053, 0]
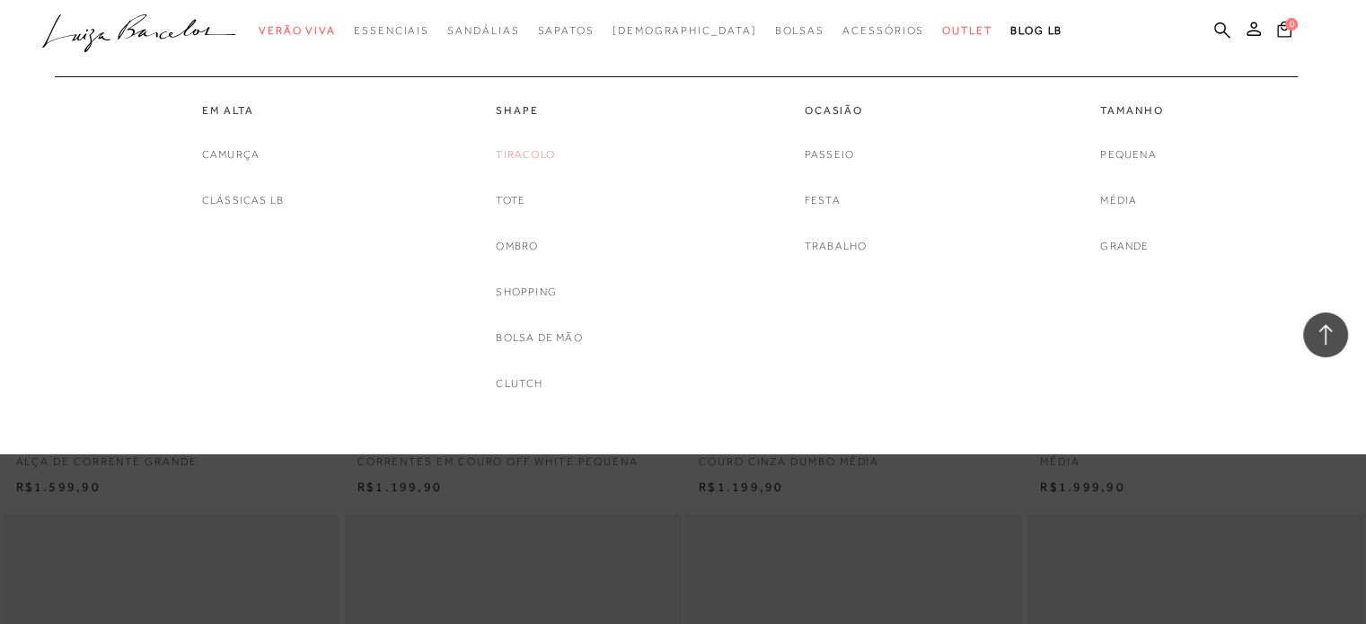
click at [545, 161] on link "Tiracolo" at bounding box center [525, 155] width 59 height 19
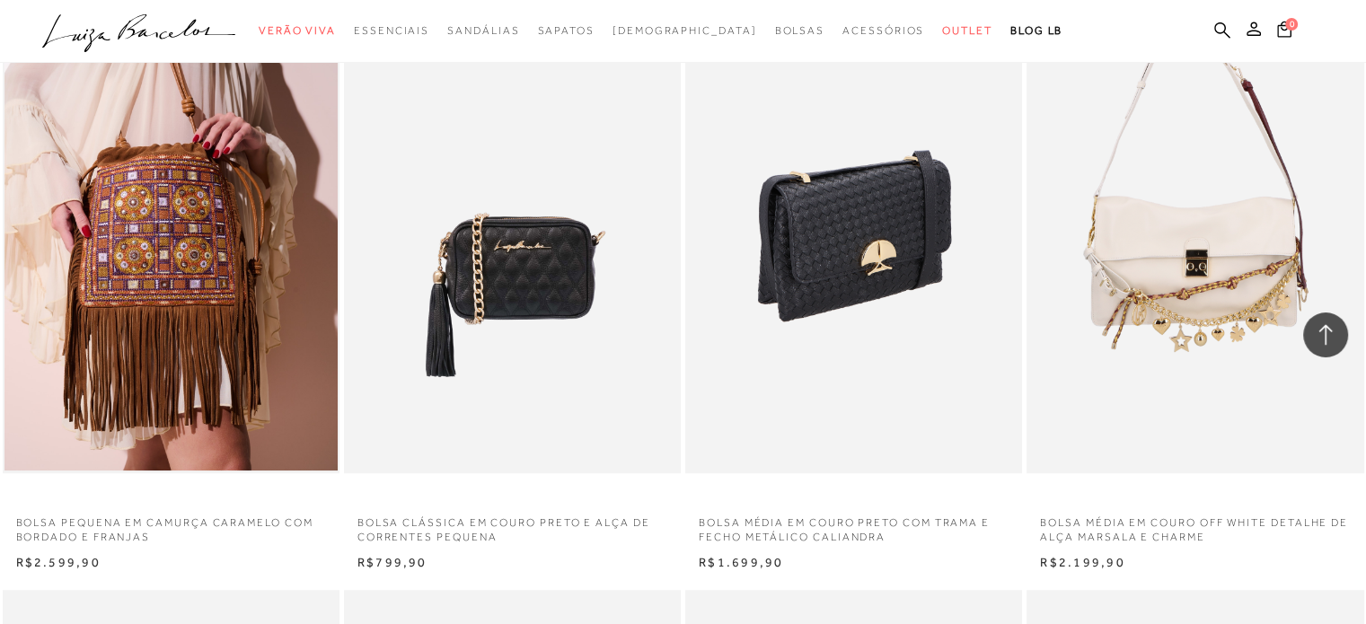
scroll to position [1437, 0]
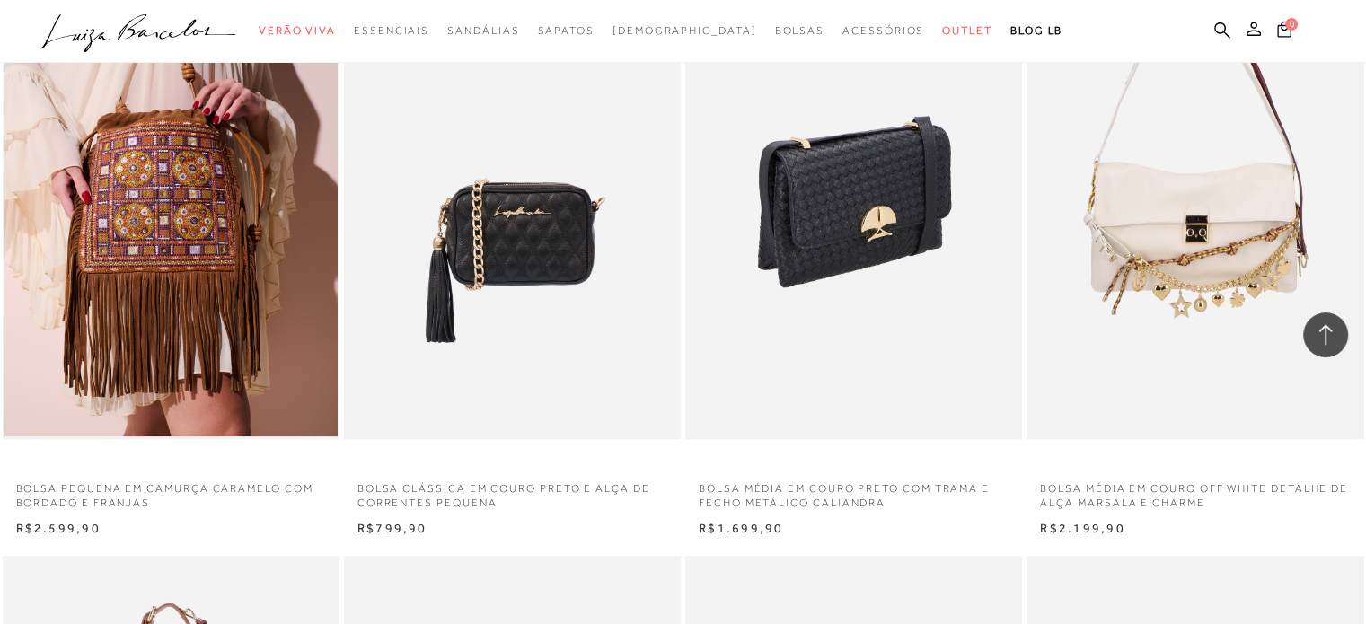
click at [887, 178] on img at bounding box center [854, 187] width 335 height 506
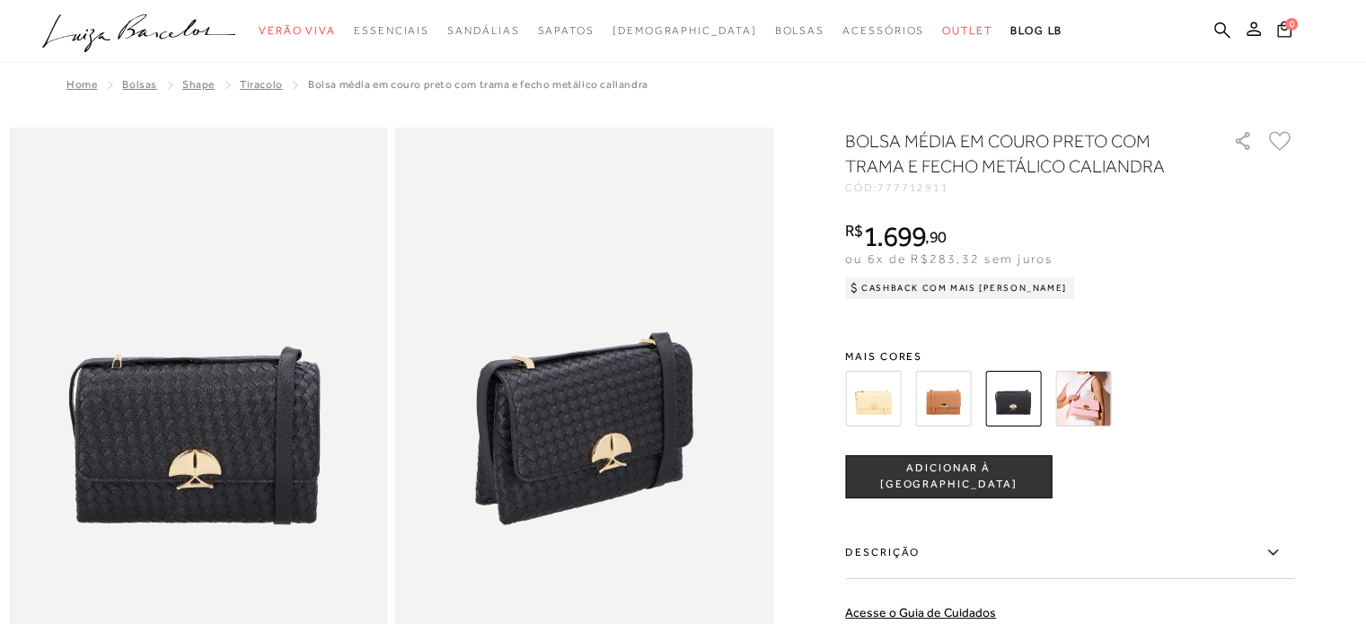
click at [958, 402] on img at bounding box center [943, 399] width 56 height 56
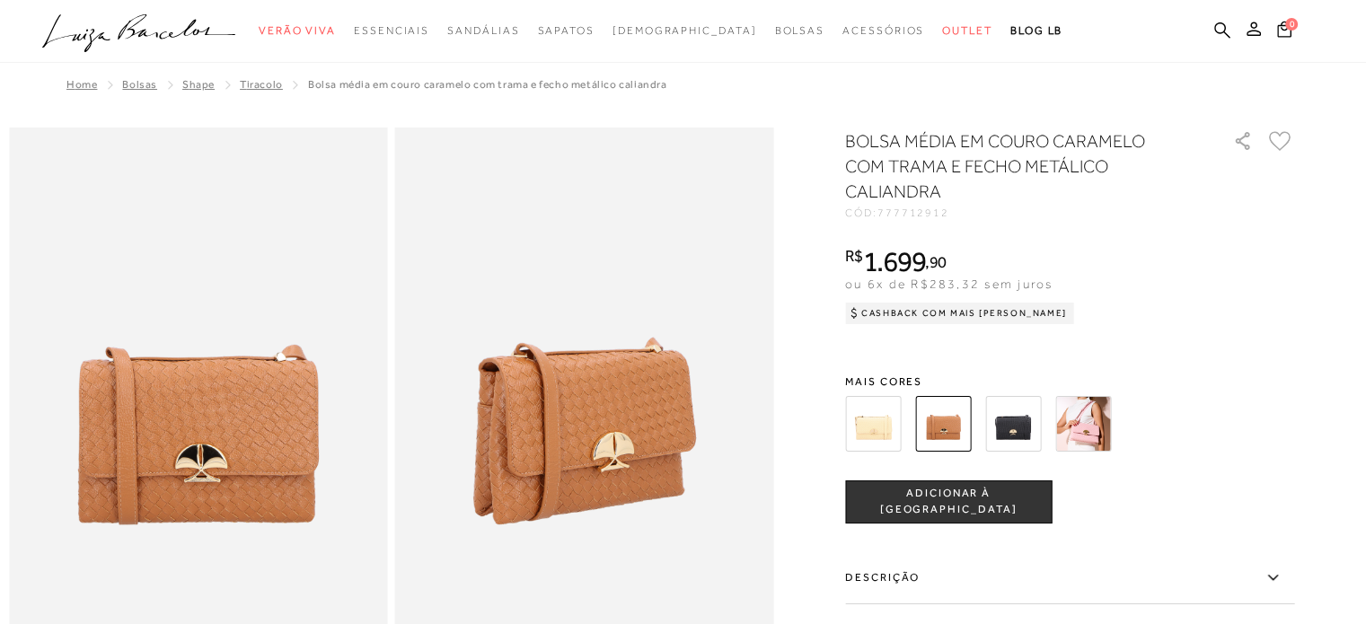
click at [885, 420] on img at bounding box center [873, 424] width 56 height 56
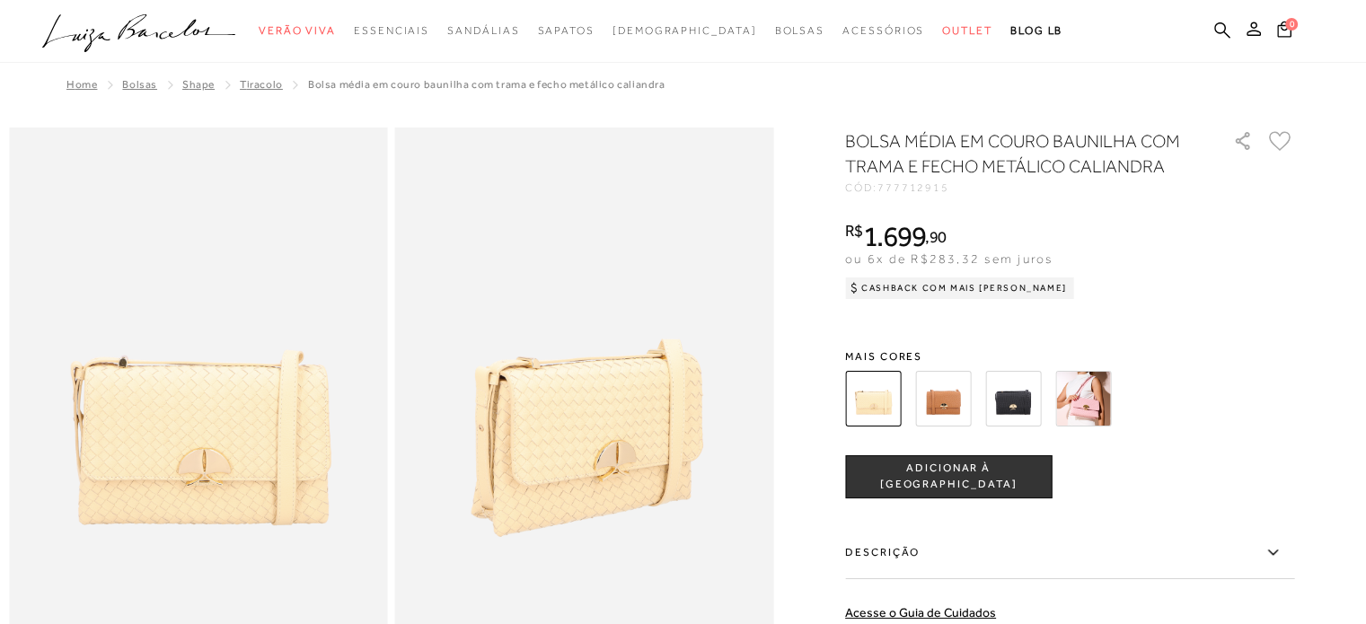
click at [938, 394] on img at bounding box center [943, 399] width 56 height 56
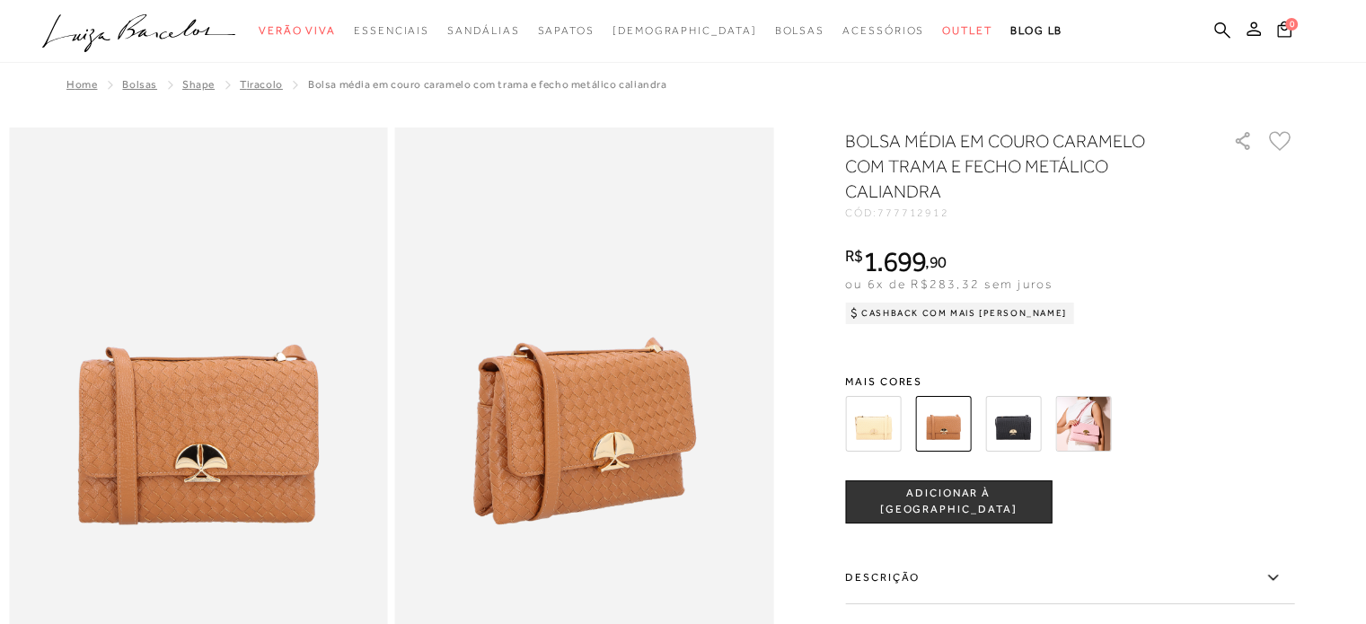
click at [1088, 437] on img at bounding box center [1083, 424] width 56 height 56
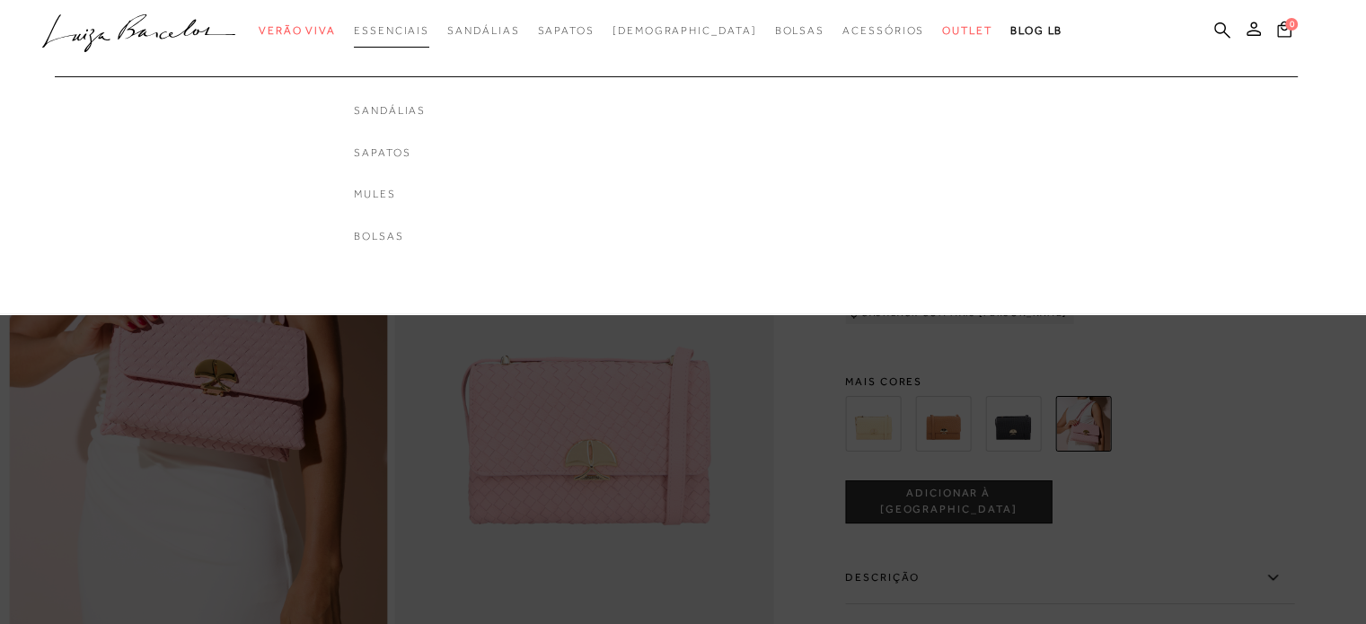
click at [429, 39] on link "Essenciais" at bounding box center [391, 30] width 75 height 33
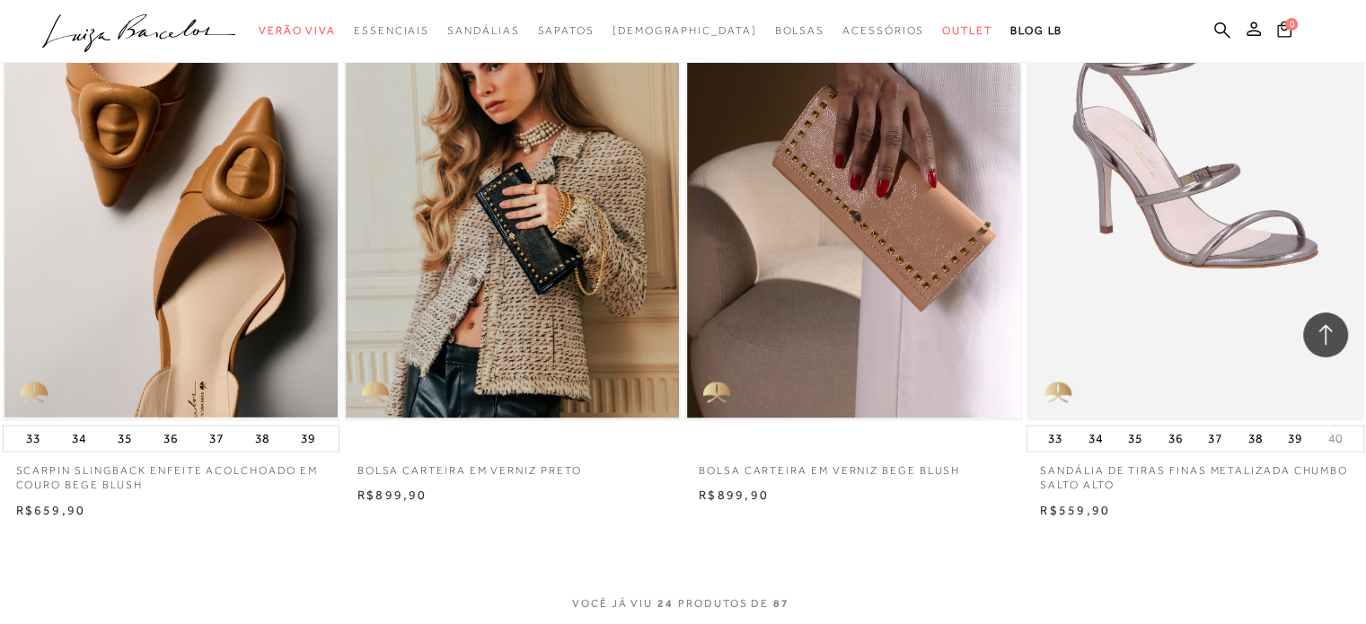
scroll to position [3414, 0]
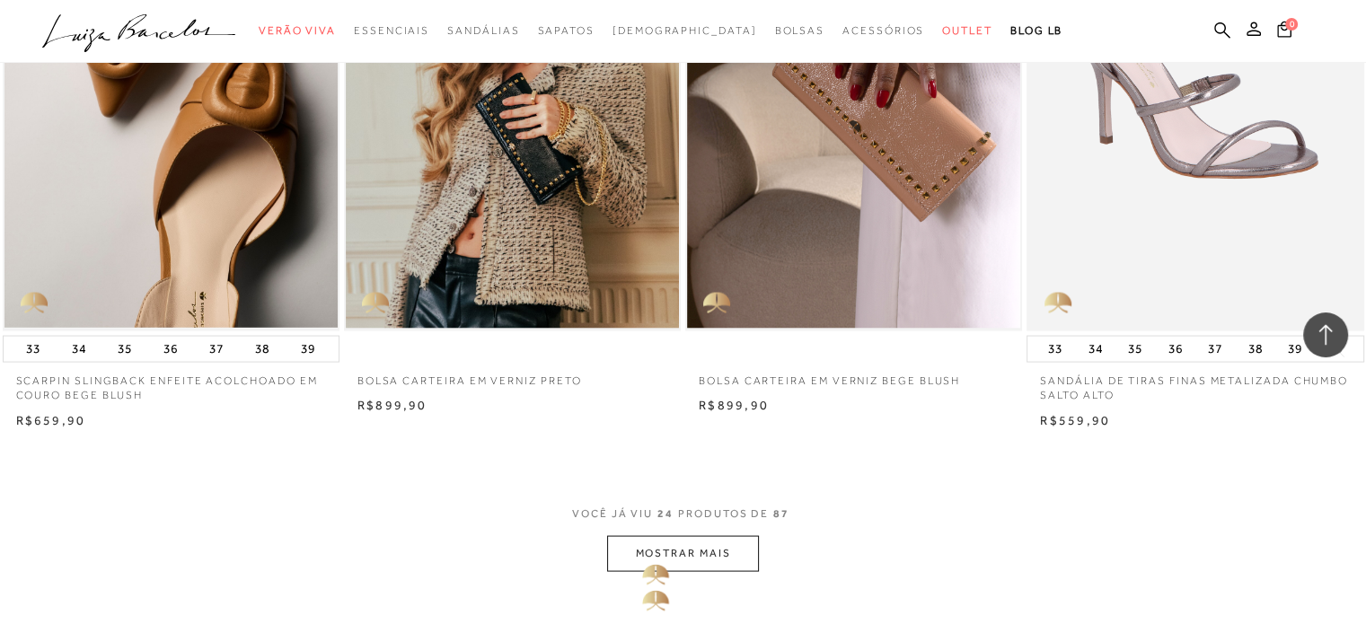
click at [635, 557] on button "MOSTRAR MAIS" at bounding box center [682, 552] width 151 height 35
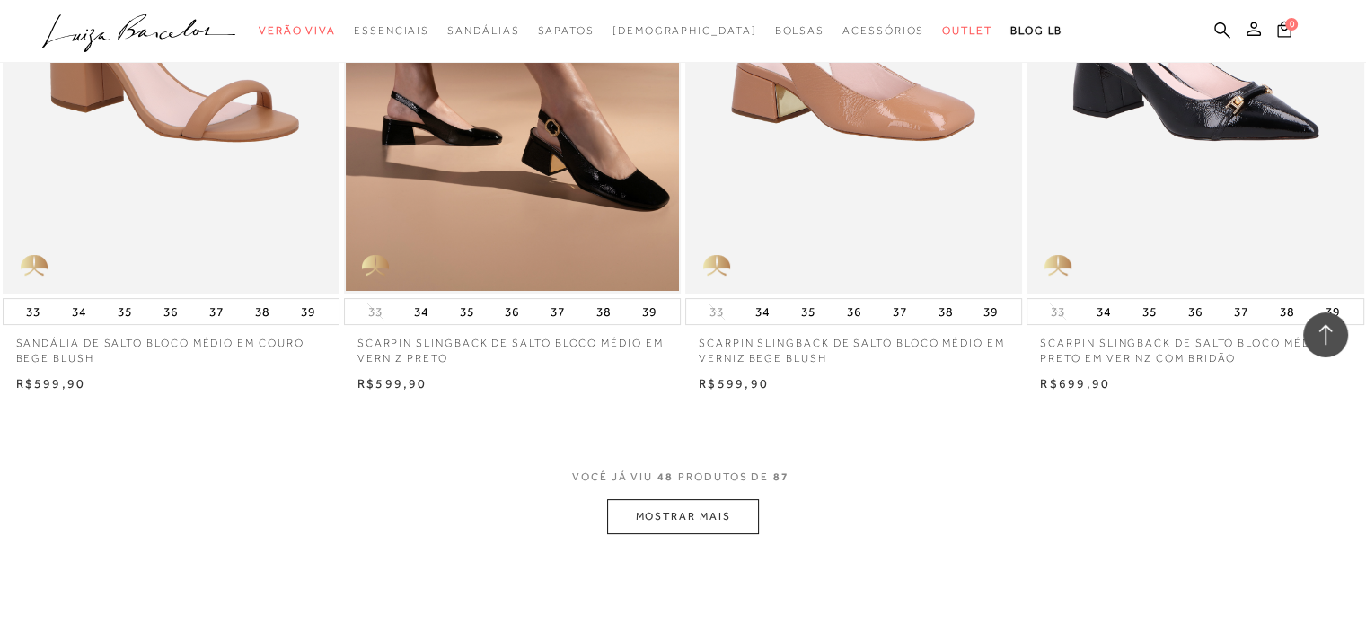
scroll to position [7186, 0]
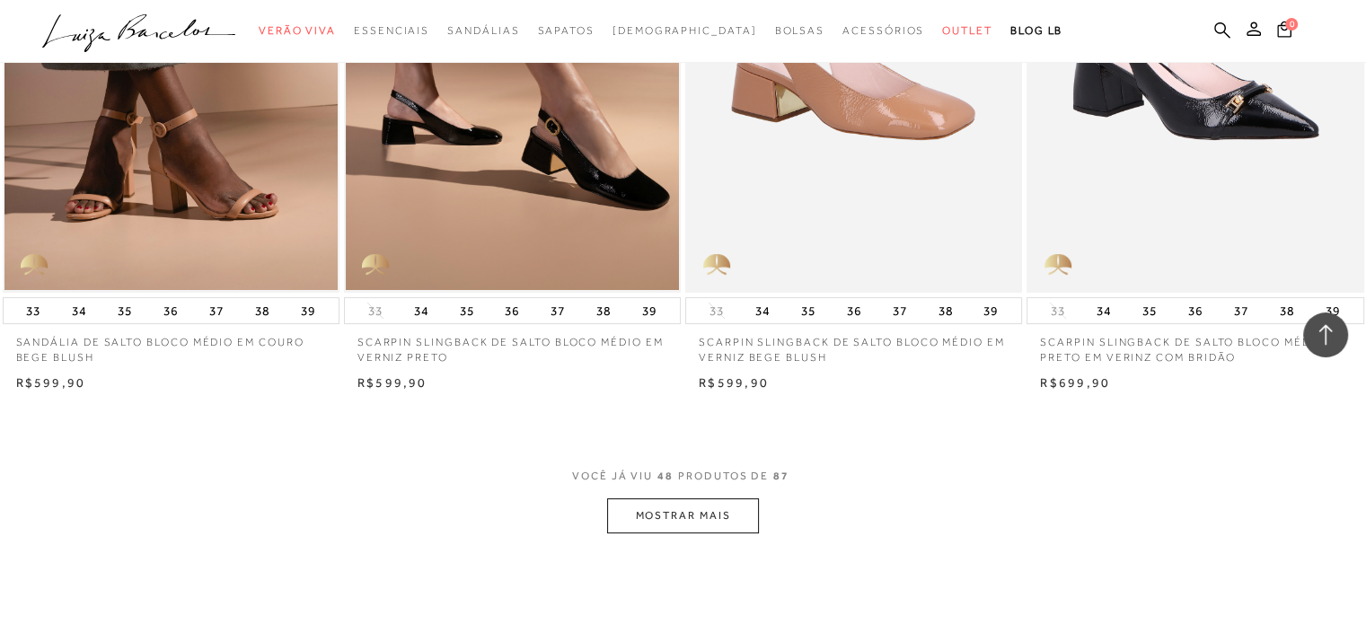
click at [695, 520] on button "MOSTRAR MAIS" at bounding box center [682, 516] width 151 height 35
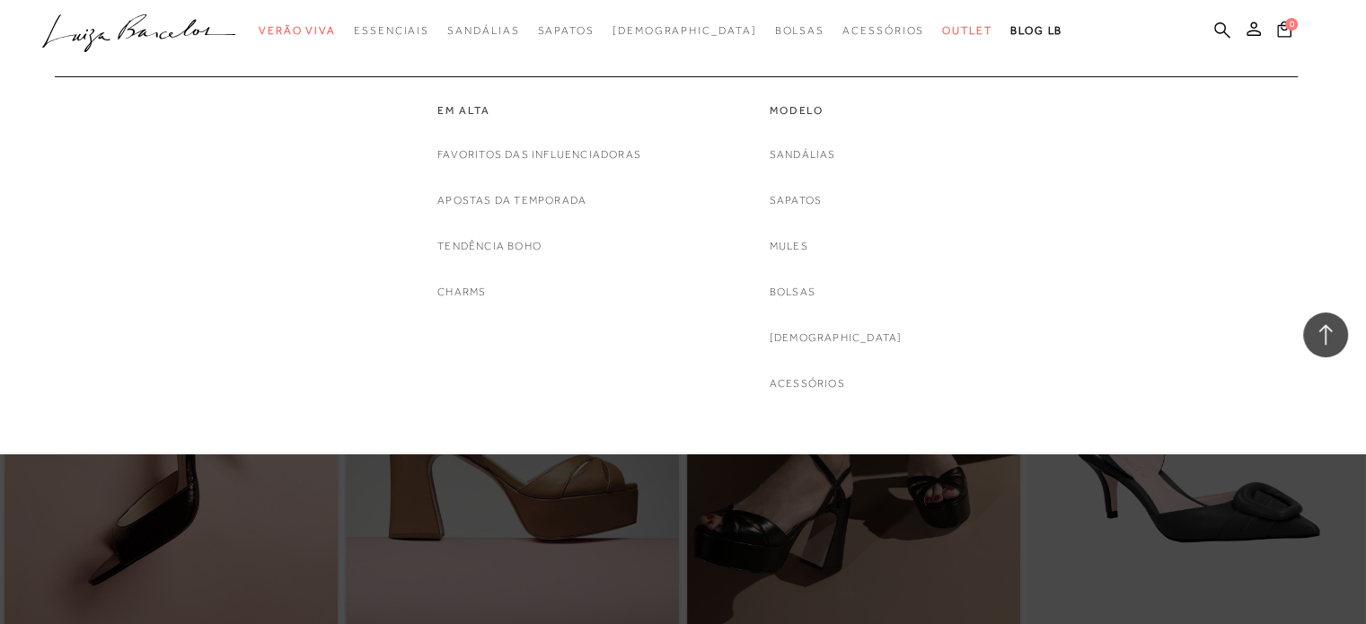
scroll to position [2515, 0]
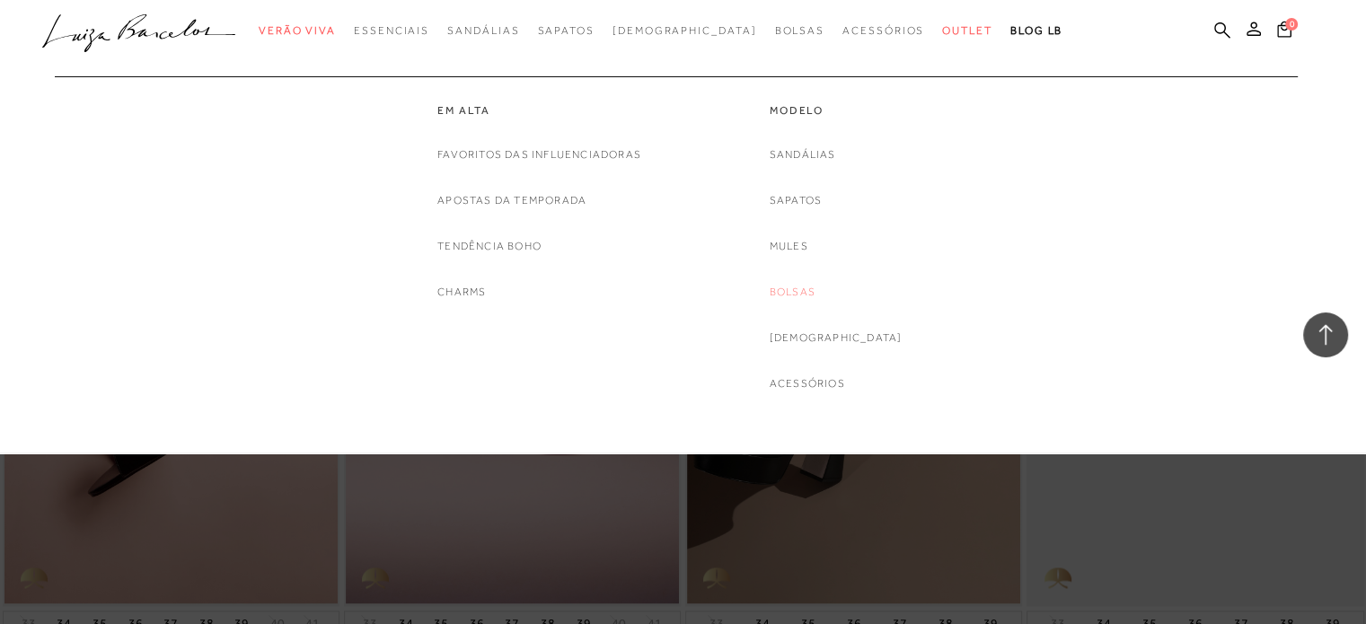
click at [816, 296] on link "Bolsas" at bounding box center [793, 292] width 46 height 19
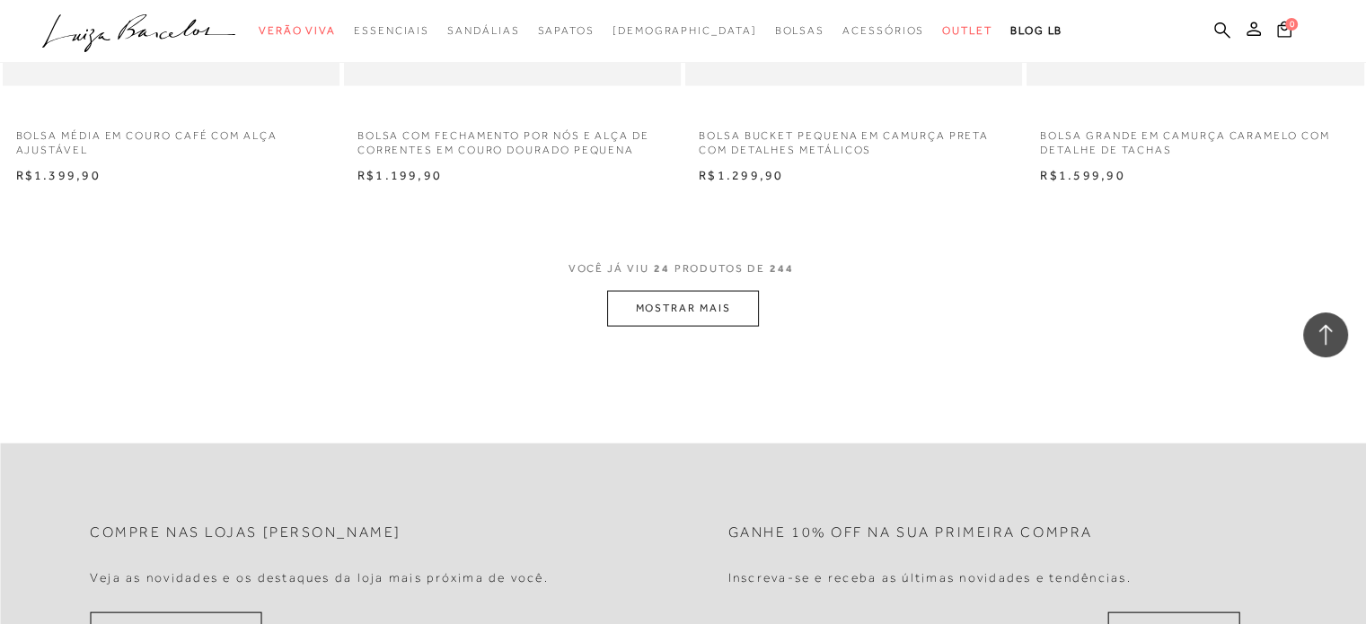
scroll to position [3773, 0]
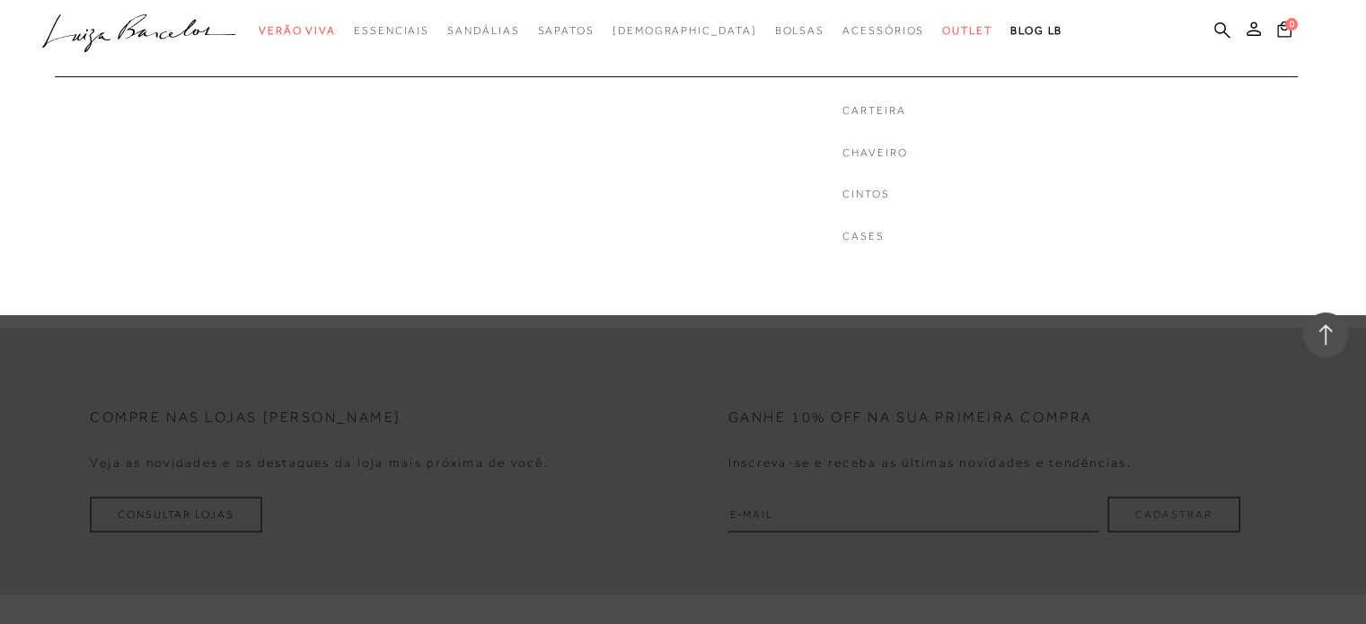
click at [870, 105] on ul "Carteira Chaveiro Cintos Cases" at bounding box center [875, 160] width 424 height 225
click at [843, 110] on link "Carteira" at bounding box center [875, 110] width 65 height 15
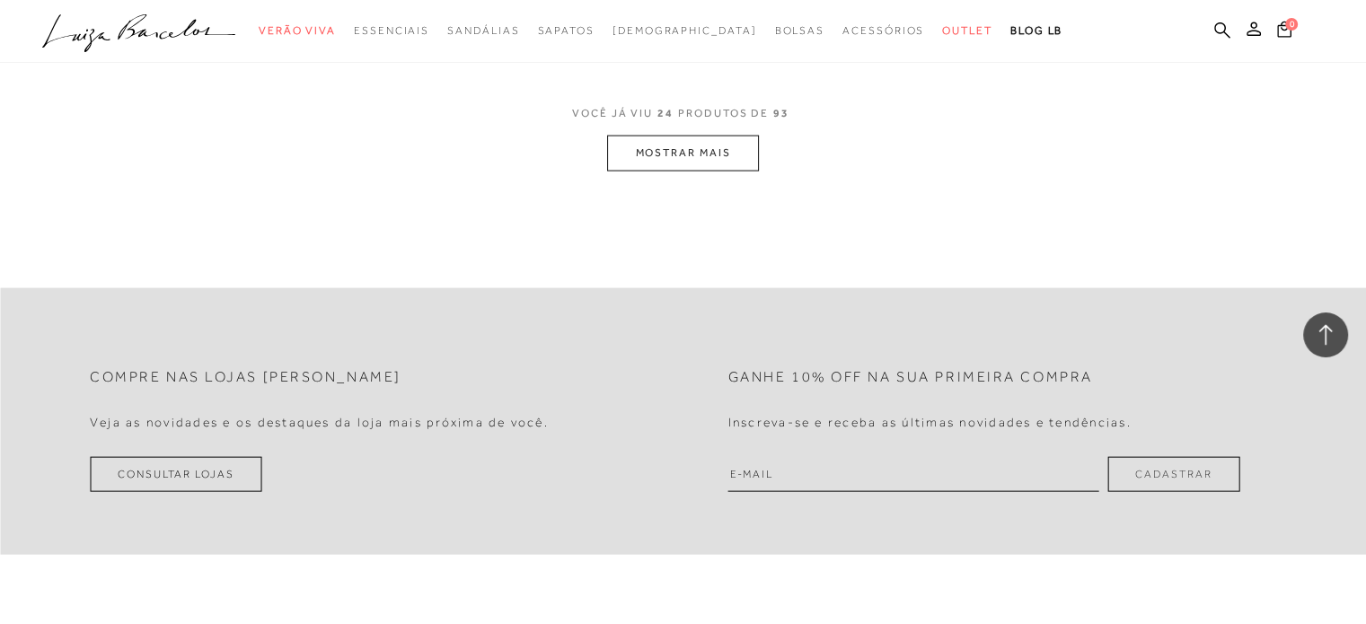
scroll to position [3773, 0]
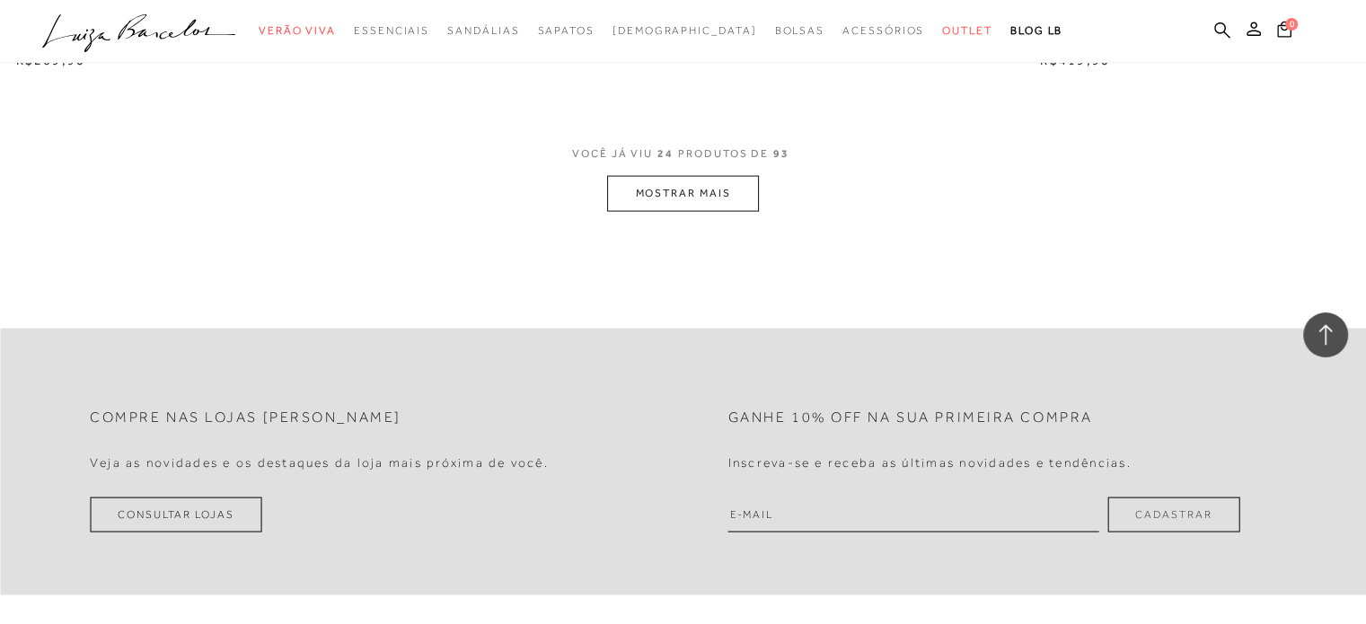
click at [630, 199] on button "MOSTRAR MAIS" at bounding box center [682, 193] width 151 height 35
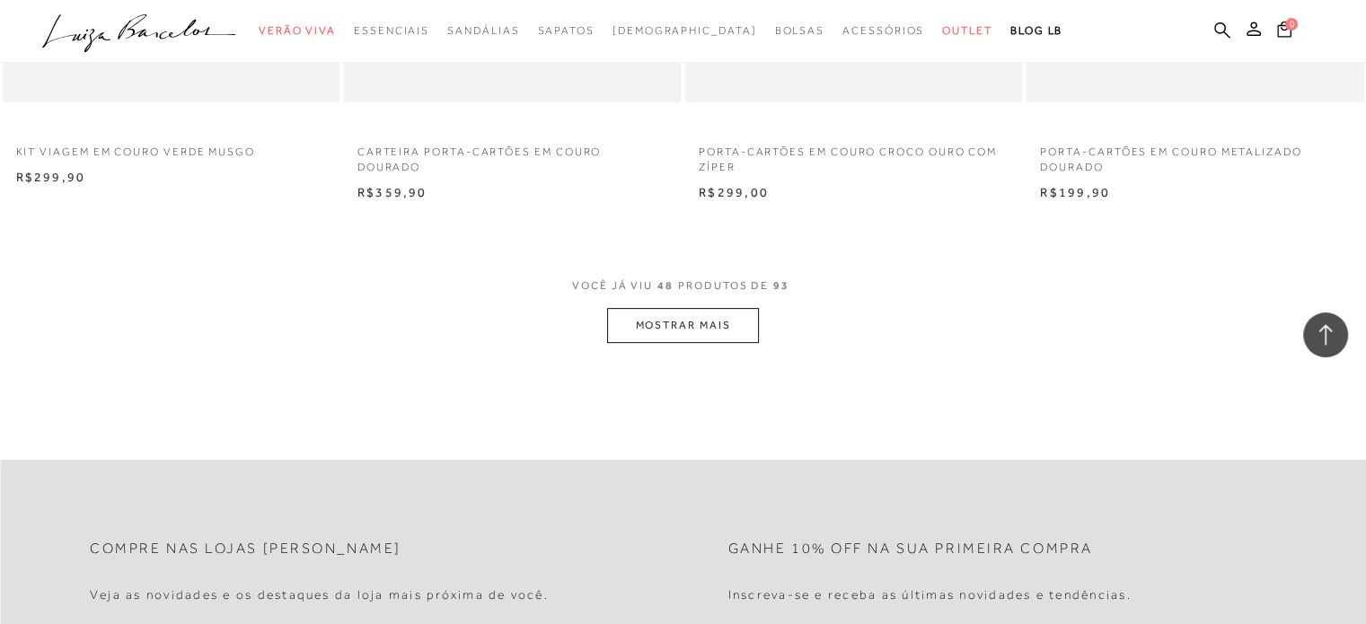
scroll to position [7366, 0]
click at [693, 328] on button "MOSTRAR MAIS" at bounding box center [682, 324] width 151 height 35
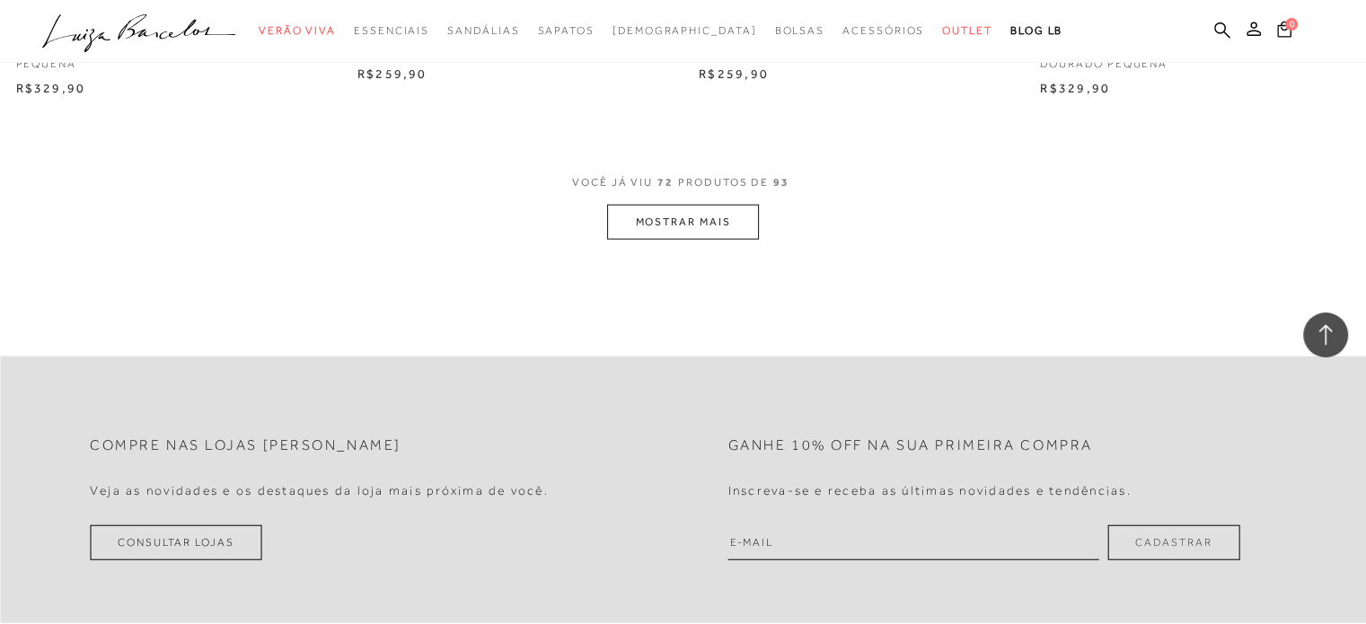
scroll to position [11139, 0]
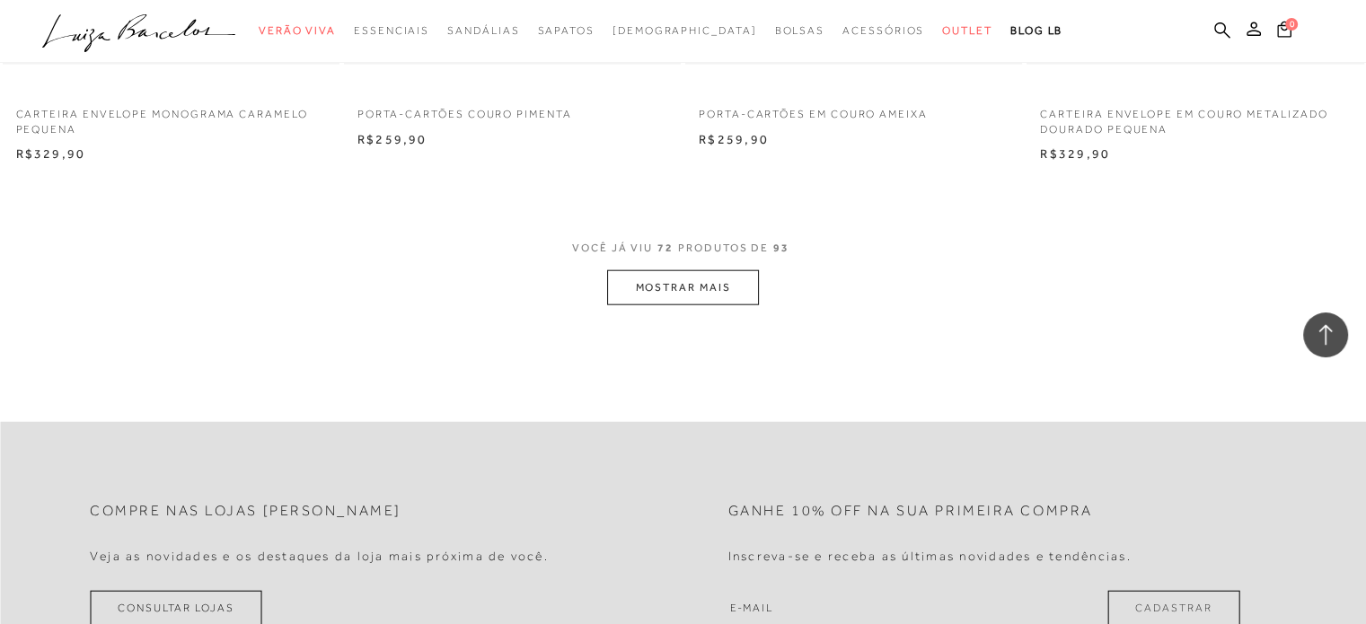
click at [655, 280] on button "MOSTRAR MAIS" at bounding box center [682, 287] width 151 height 35
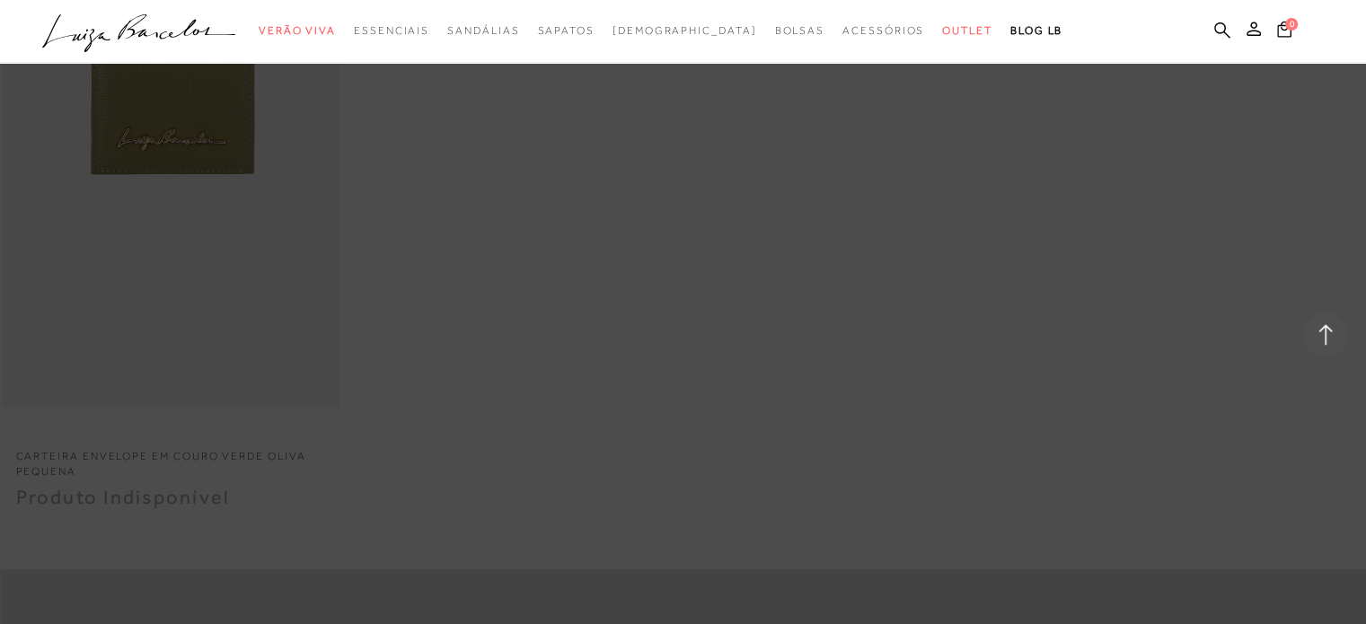
scroll to position [14339, 0]
